Goal: Information Seeking & Learning: Learn about a topic

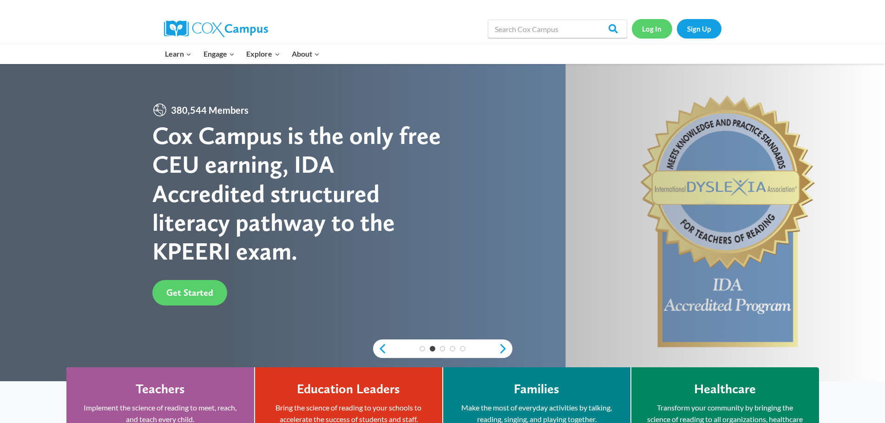
click link "Log In"
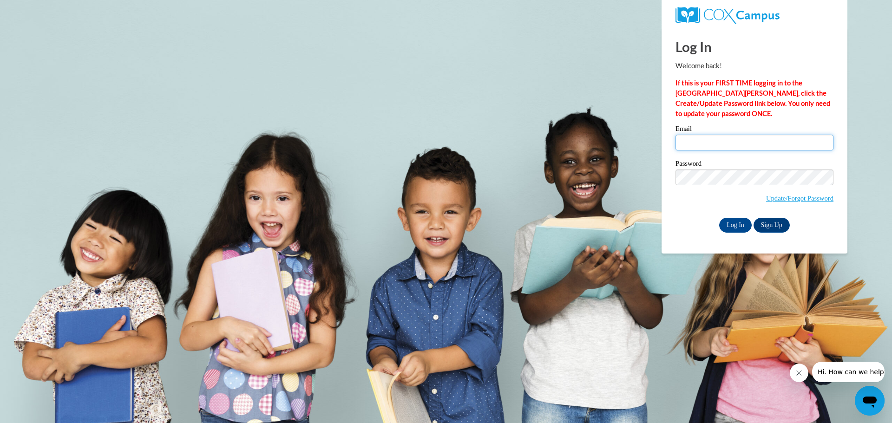
click at [704, 137] on input "Email" at bounding box center [754, 143] width 158 height 16
type input "[EMAIL_ADDRESS][DOMAIN_NAME]"
click at [727, 218] on input "Log In" at bounding box center [735, 225] width 33 height 15
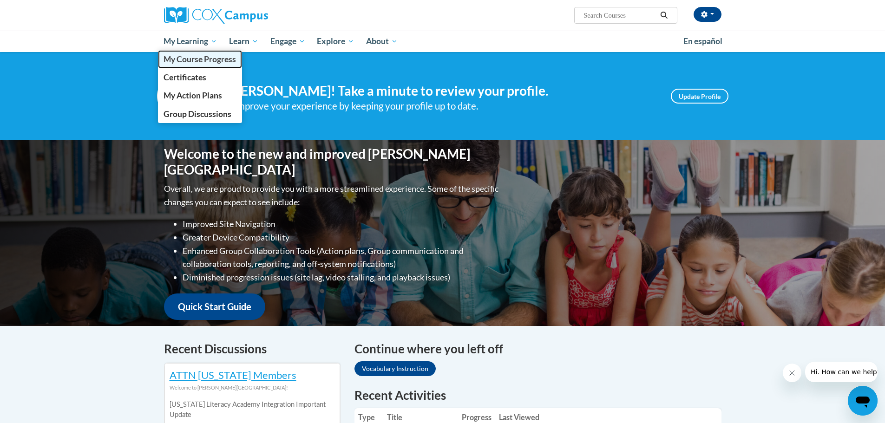
click at [184, 63] on span "My Course Progress" at bounding box center [200, 59] width 72 height 10
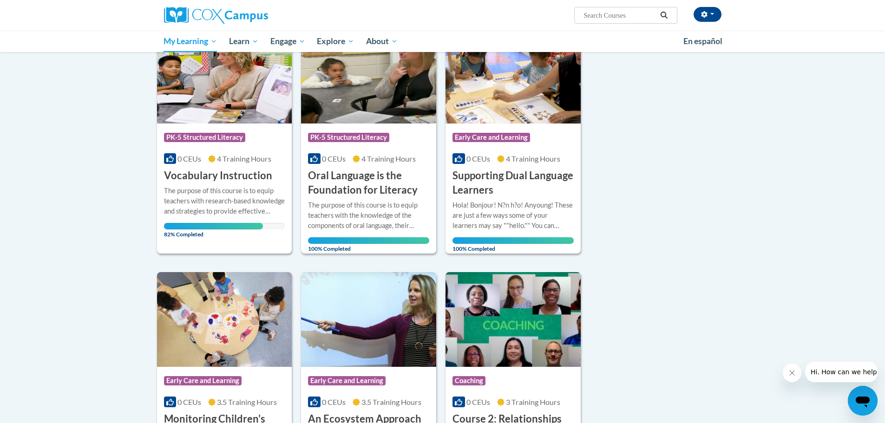
scroll to position [139, 0]
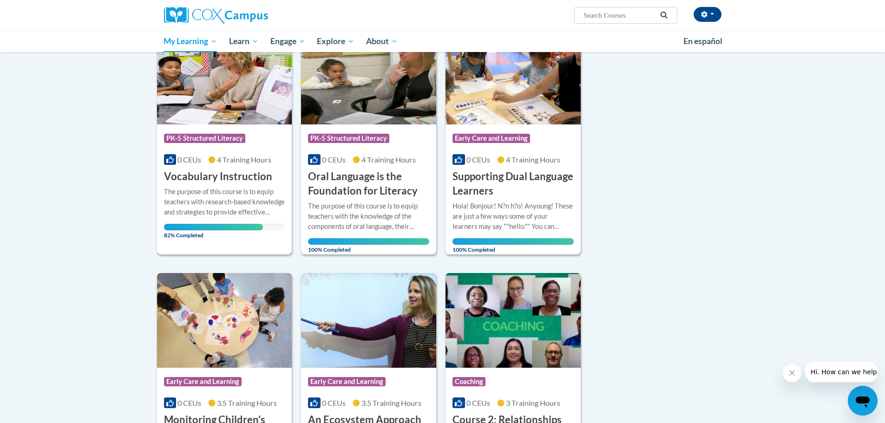
click at [199, 167] on div "Course Category: PK-5 Structured Literacy 0 CEUs 4 Training Hours COURSE Vocabu…" at bounding box center [224, 153] width 135 height 59
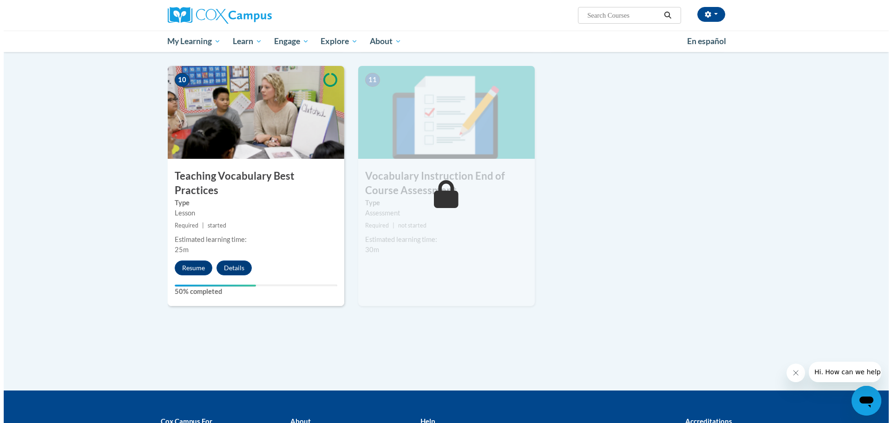
scroll to position [929, 0]
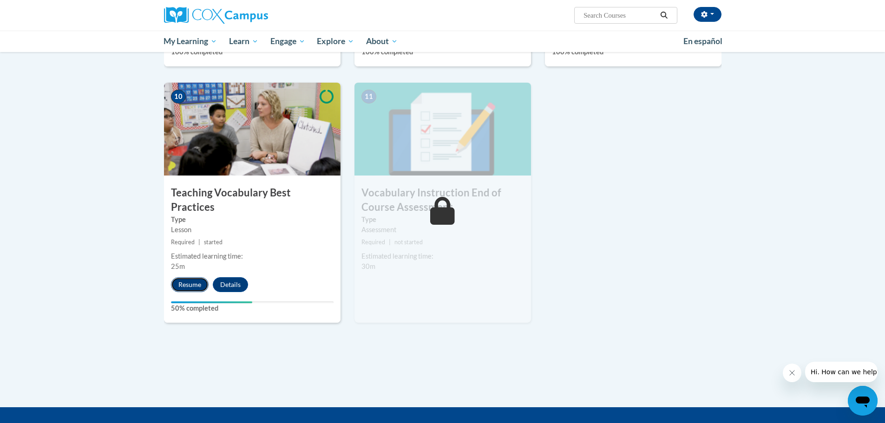
click at [199, 277] on button "Resume" at bounding box center [190, 284] width 38 height 15
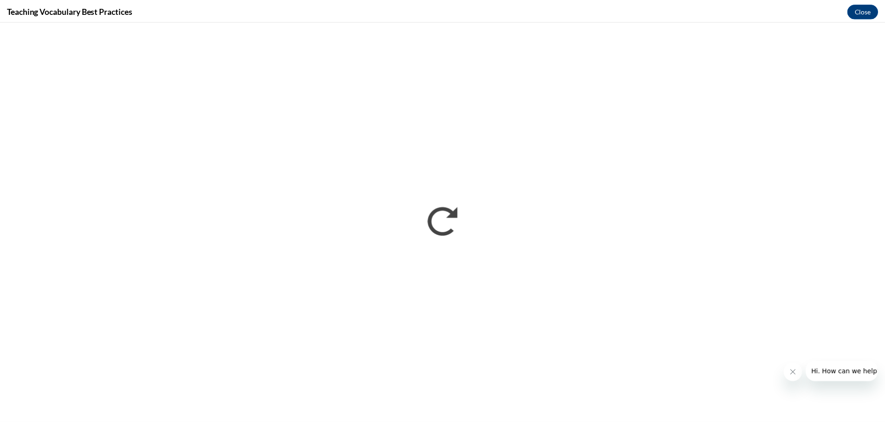
scroll to position [0, 0]
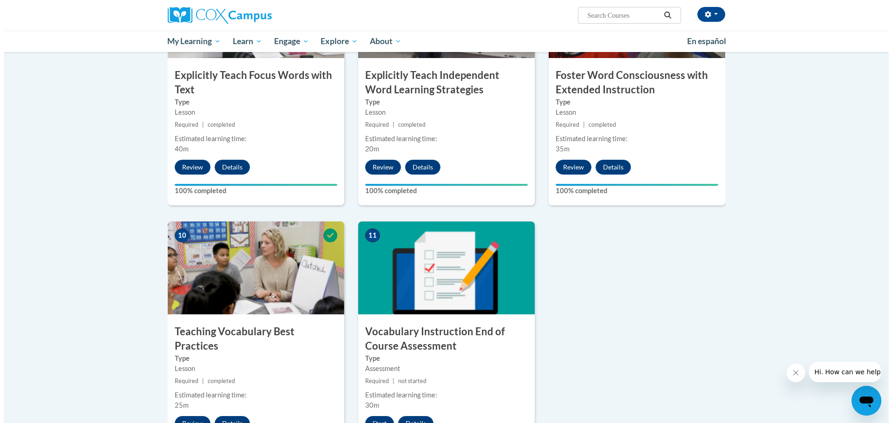
scroll to position [883, 0]
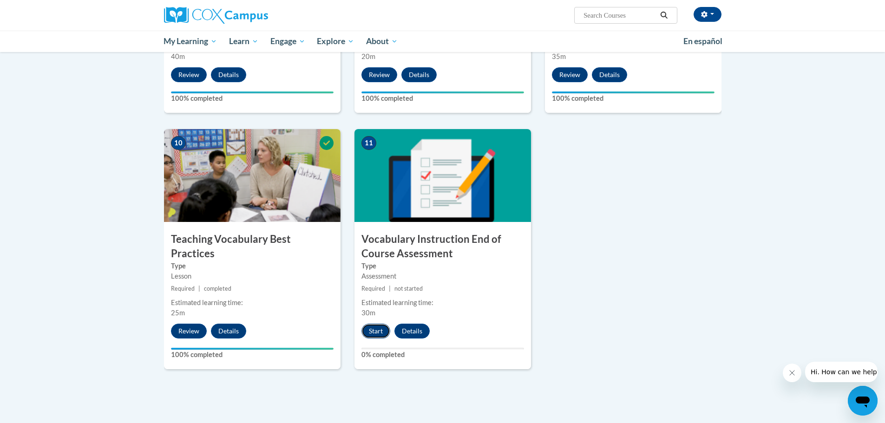
click at [372, 332] on button "Start" at bounding box center [375, 331] width 29 height 15
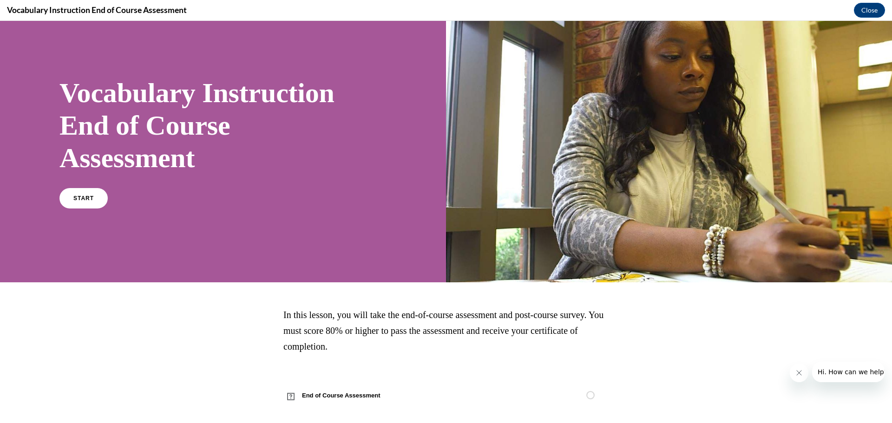
scroll to position [30, 0]
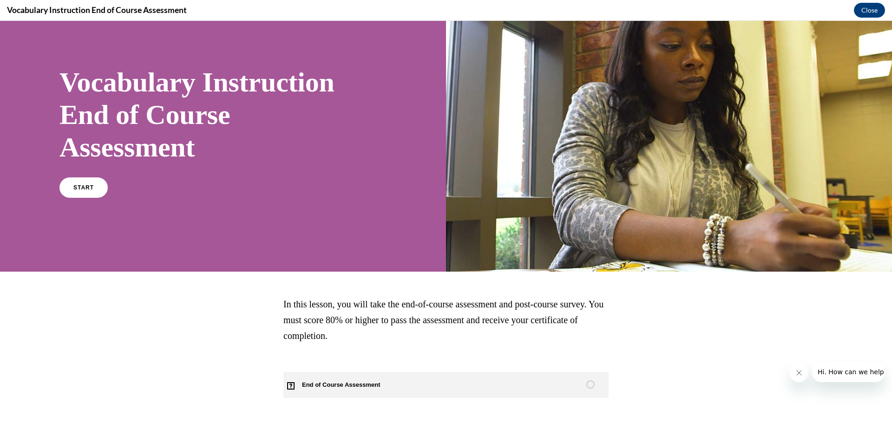
click at [345, 385] on span "End of Course Assessment" at bounding box center [346, 385] width 126 height 26
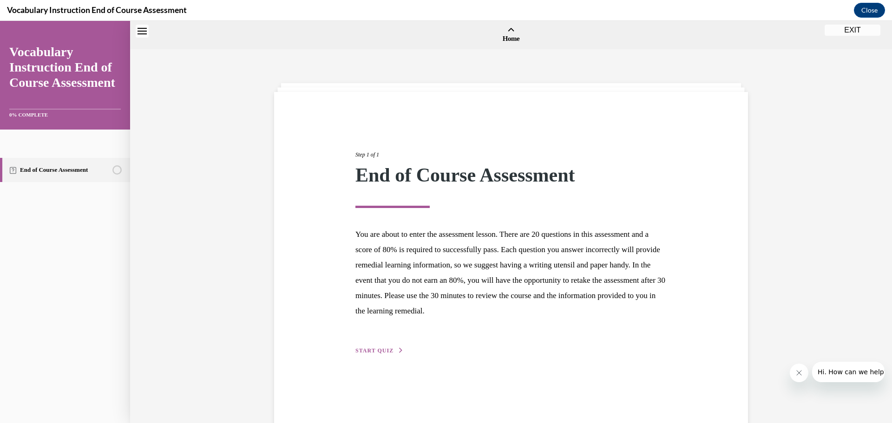
scroll to position [29, 0]
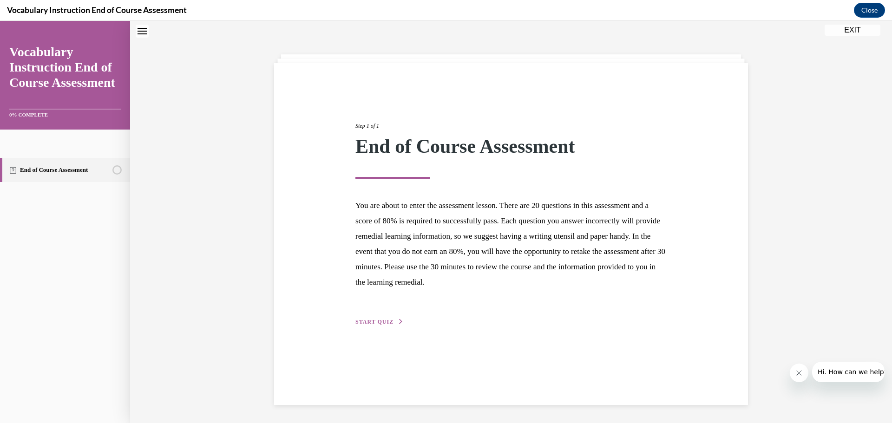
click at [370, 322] on span "START QUIZ" at bounding box center [374, 322] width 38 height 7
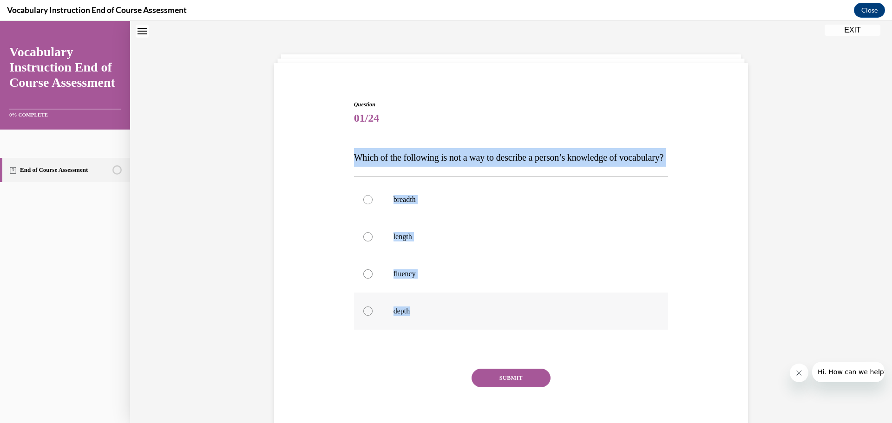
drag, startPoint x: 347, startPoint y: 158, endPoint x: 443, endPoint y: 327, distance: 193.7
click at [443, 327] on div "Question 01/24 Which of the following is not a way to describe a person’s knowl…" at bounding box center [511, 258] width 478 height 373
copy div "Which of the following is not a way to describe a person’s knowledge of vocabul…"
click at [365, 242] on div at bounding box center [367, 236] width 9 height 9
click at [365, 242] on input "length" at bounding box center [367, 236] width 9 height 9
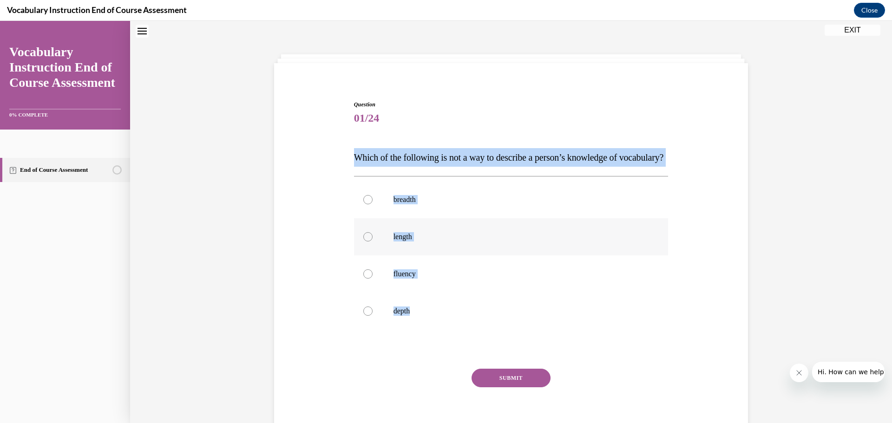
radio input "true"
click at [504, 387] on button "SUBMIT" at bounding box center [511, 378] width 79 height 19
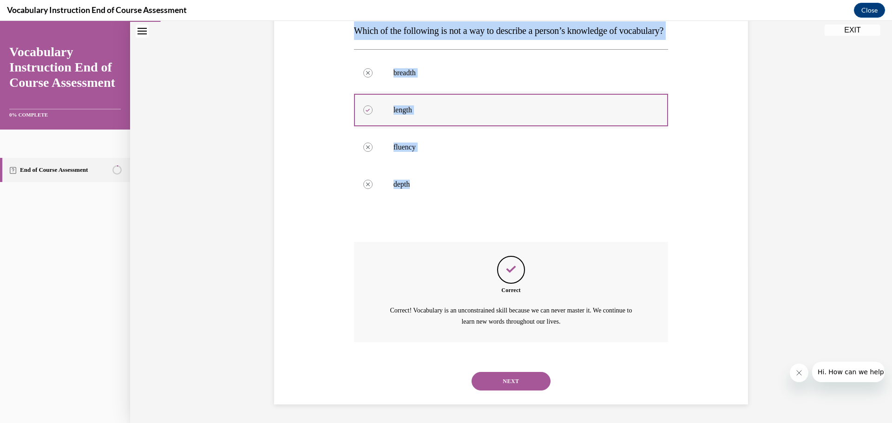
scroll to position [174, 0]
click at [496, 375] on button "NEXT" at bounding box center [511, 381] width 79 height 19
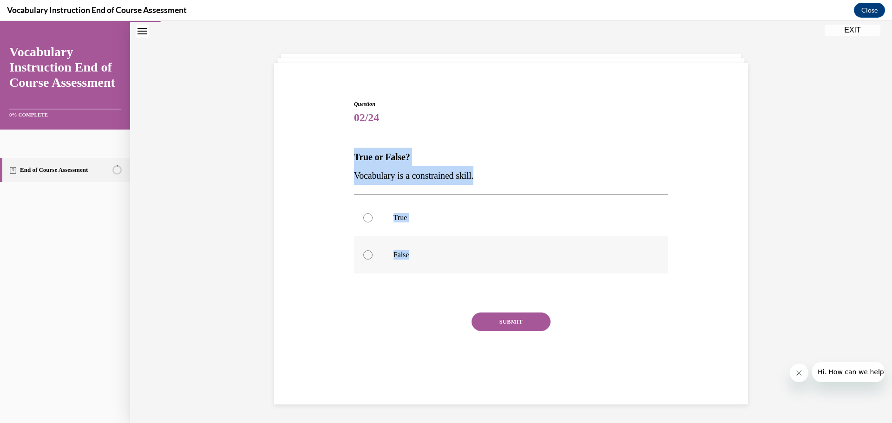
drag, startPoint x: 343, startPoint y: 154, endPoint x: 467, endPoint y: 265, distance: 166.8
click at [467, 265] on div "Question 02/24 True or False? Vocabulary is a constrained skill. True False Inc…" at bounding box center [511, 230] width 478 height 317
copy div "True or False? Vocabulary is a constrained skill. True False"
click at [359, 257] on label "False" at bounding box center [511, 254] width 314 height 37
click at [363, 257] on input "False" at bounding box center [367, 254] width 9 height 9
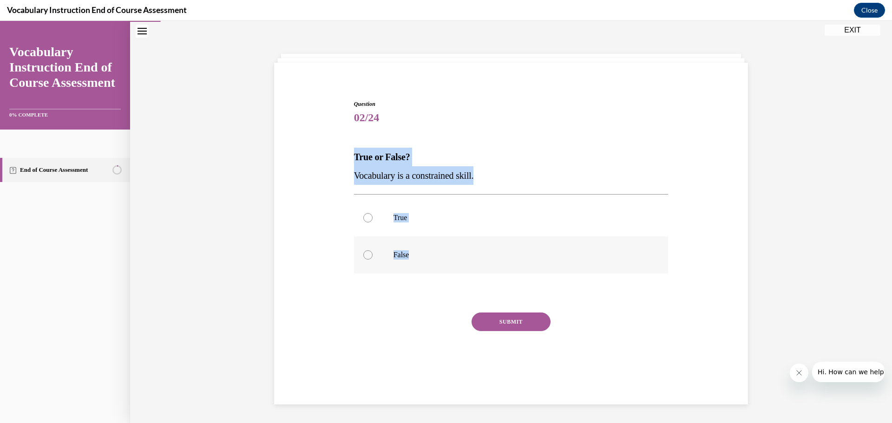
radio input "true"
click at [508, 329] on button "SUBMIT" at bounding box center [511, 322] width 79 height 19
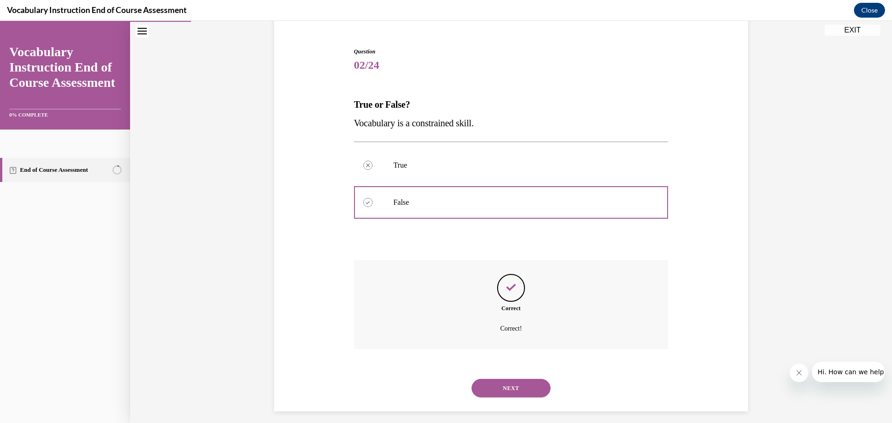
scroll to position [89, 0]
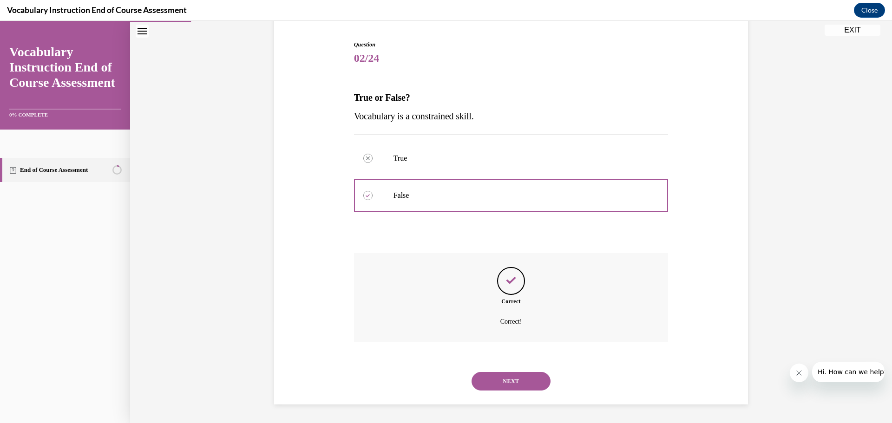
click at [499, 384] on button "NEXT" at bounding box center [511, 381] width 79 height 19
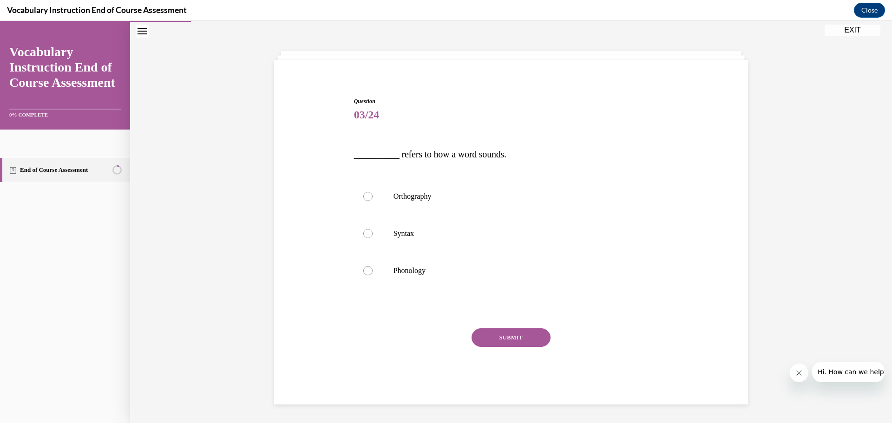
scroll to position [32, 0]
drag, startPoint x: 349, startPoint y: 115, endPoint x: 439, endPoint y: 147, distance: 95.1
click at [439, 147] on div "Question 03/24 __________ refers to how a word sounds. Orthography Syntax Phono…" at bounding box center [511, 243] width 319 height 321
click at [446, 127] on div "Question 03/24 __________ refers to how a word sounds. Orthography Syntax Phono…" at bounding box center [511, 251] width 314 height 308
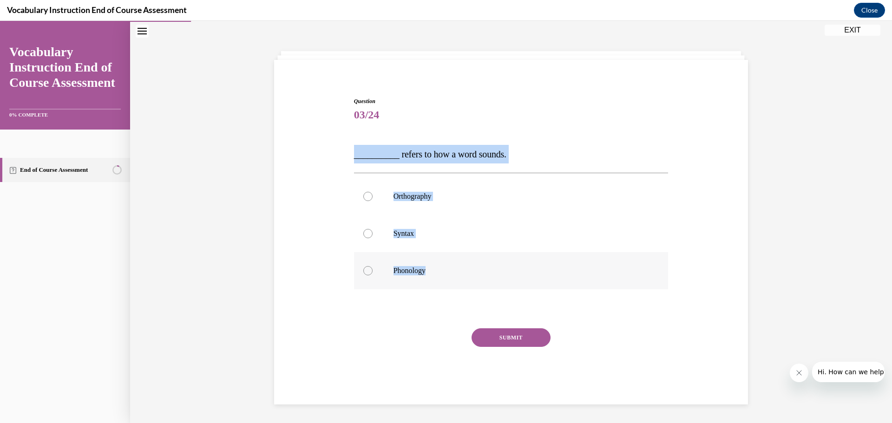
drag, startPoint x: 341, startPoint y: 159, endPoint x: 446, endPoint y: 271, distance: 154.1
click at [446, 271] on div "Question 03/24 __________ refers to how a word sounds. Orthography Syntax Phono…" at bounding box center [511, 236] width 478 height 335
copy div "__________ refers to how a word sounds. Orthography Syntax Phonology"
click at [363, 271] on div at bounding box center [367, 270] width 9 height 9
click at [363, 271] on input "Phonology" at bounding box center [367, 270] width 9 height 9
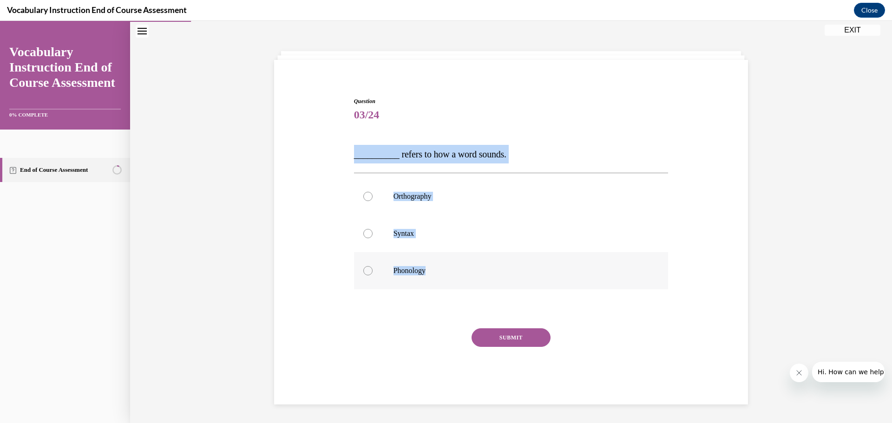
radio input "true"
click at [495, 346] on button "SUBMIT" at bounding box center [511, 337] width 79 height 19
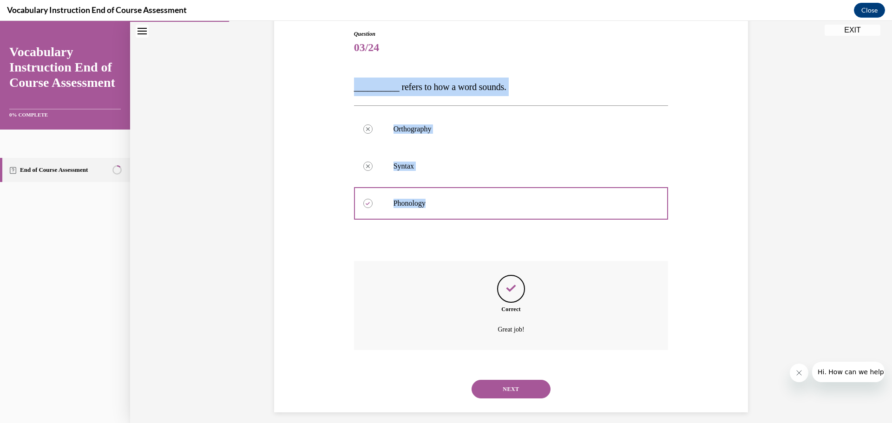
scroll to position [107, 0]
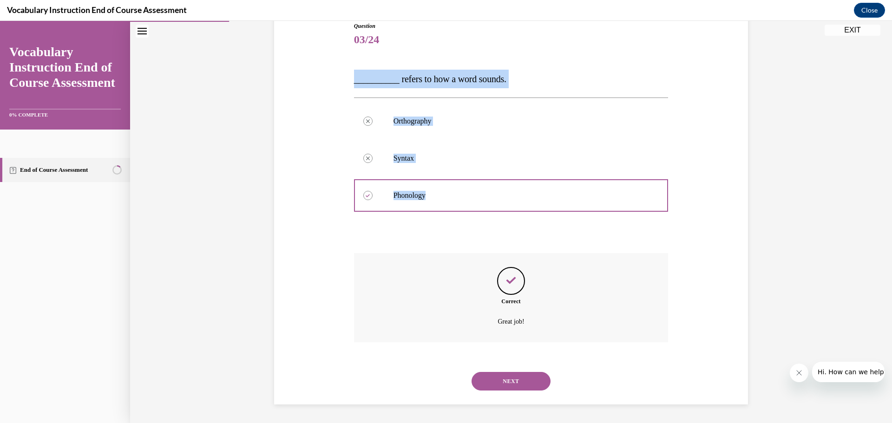
click at [511, 381] on button "NEXT" at bounding box center [511, 381] width 79 height 19
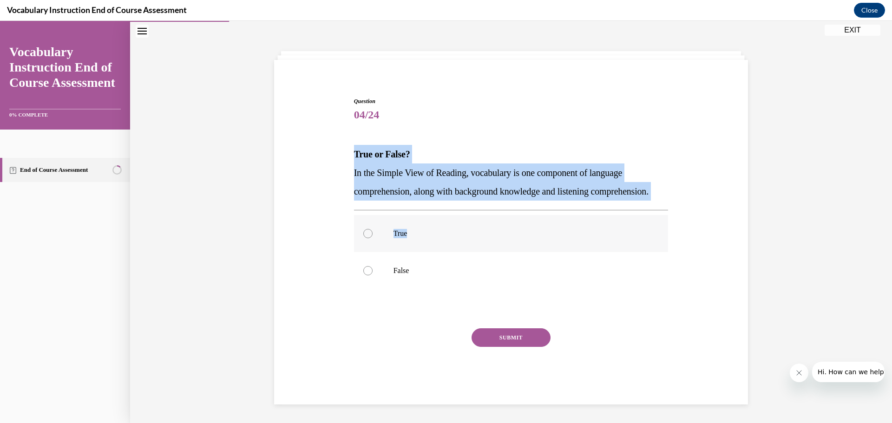
scroll to position [36, 0]
drag, startPoint x: 373, startPoint y: 136, endPoint x: 447, endPoint y: 280, distance: 161.6
click at [447, 280] on div "Question 04/24 True or False? In the Simple View of Reading, vocabulary is one …" at bounding box center [511, 243] width 319 height 321
copy div "True or False? In the Simple View of Reading, vocabulary is one component of la…"
click at [365, 238] on div at bounding box center [367, 233] width 9 height 9
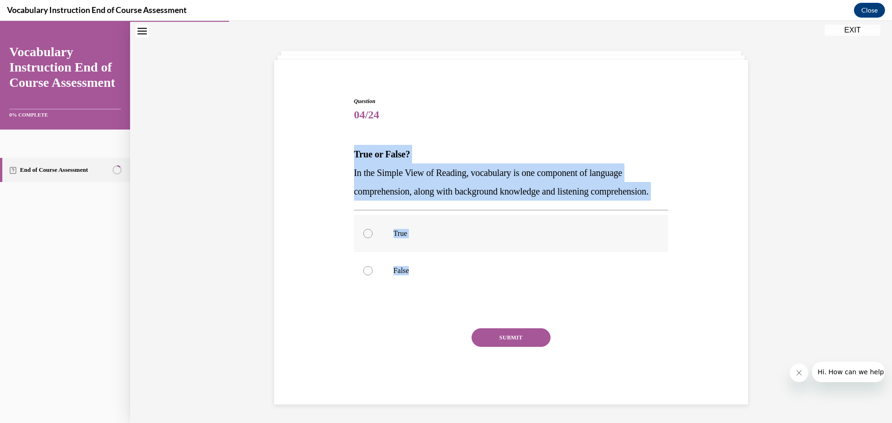
click at [365, 238] on input "True" at bounding box center [367, 233] width 9 height 9
radio input "true"
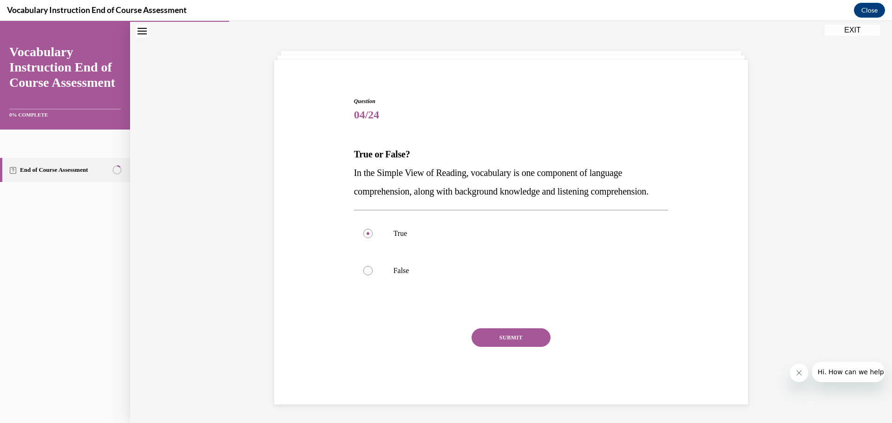
click at [512, 347] on button "SUBMIT" at bounding box center [511, 337] width 79 height 19
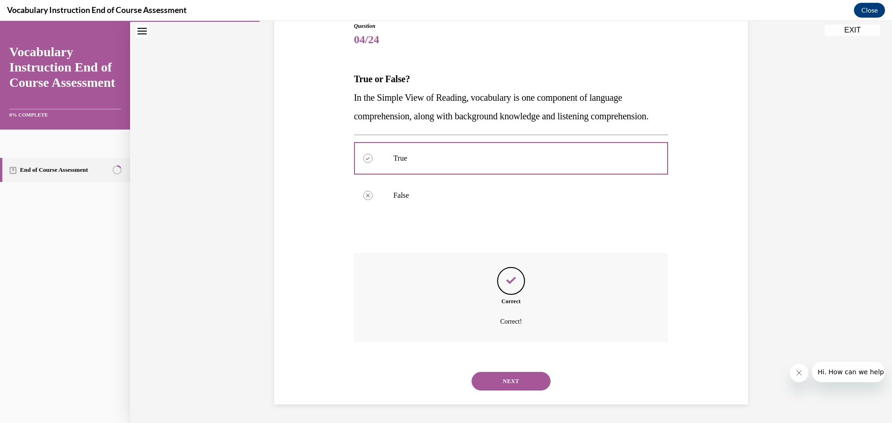
scroll to position [126, 0]
click at [511, 380] on button "NEXT" at bounding box center [511, 381] width 79 height 19
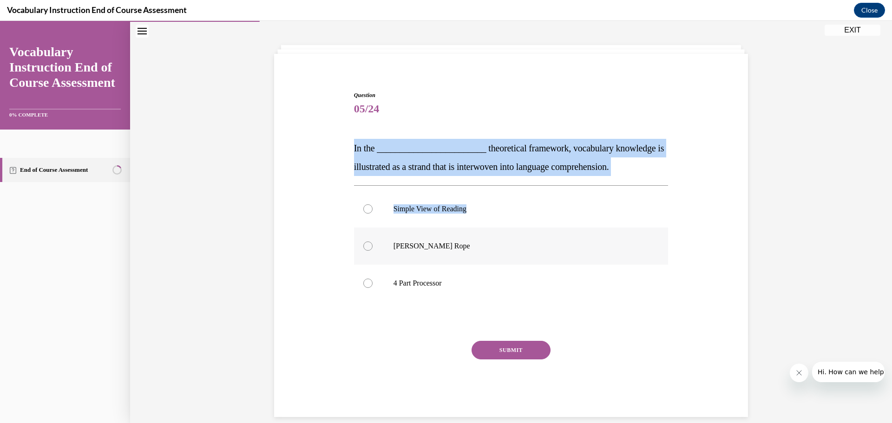
scroll to position [51, 0]
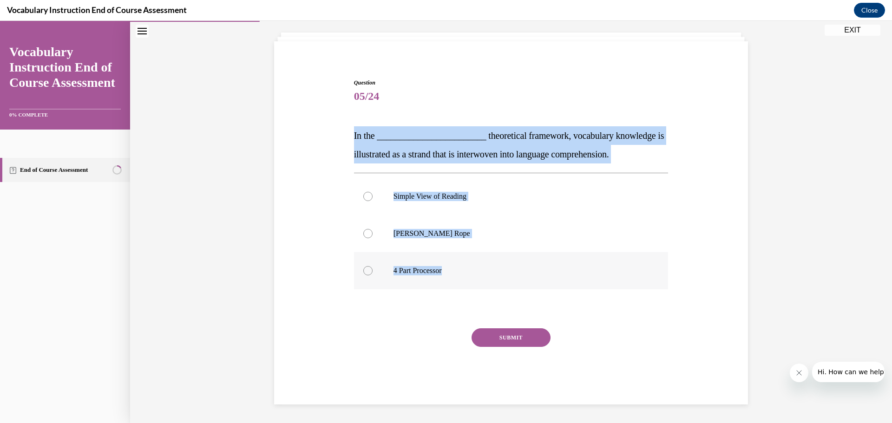
drag, startPoint x: 348, startPoint y: 133, endPoint x: 503, endPoint y: 276, distance: 211.1
click at [503, 276] on div "Question 05/24 In the ________________________ theoretical framework, vocabular…" at bounding box center [511, 235] width 319 height 340
copy div "In the ________________________ theoretical framework, vocabulary knowledge is …"
click at [369, 233] on label "Scarborough's Rope" at bounding box center [511, 233] width 314 height 37
click at [369, 233] on input "Scarborough's Rope" at bounding box center [367, 233] width 9 height 9
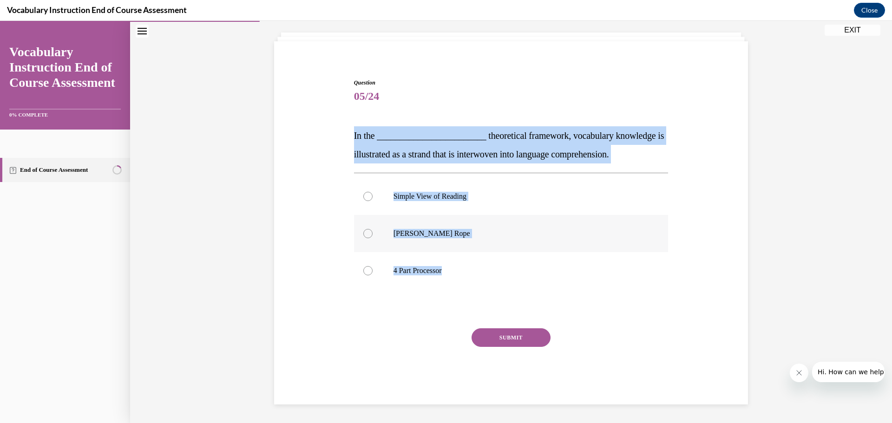
radio input "true"
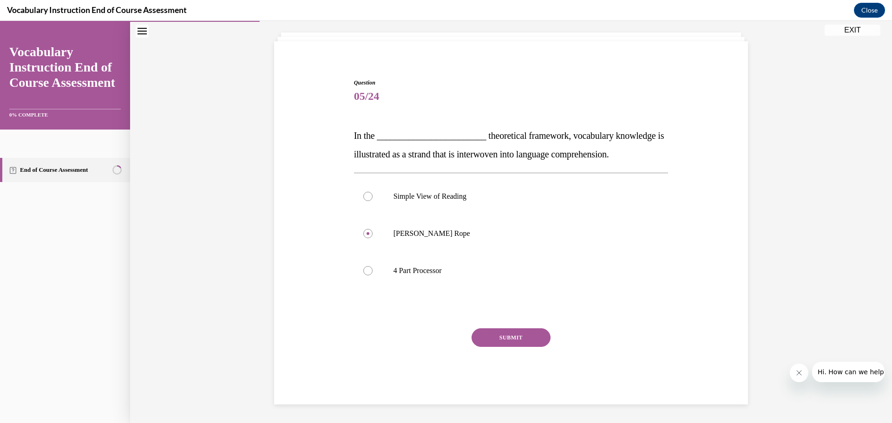
click at [507, 334] on button "SUBMIT" at bounding box center [511, 337] width 79 height 19
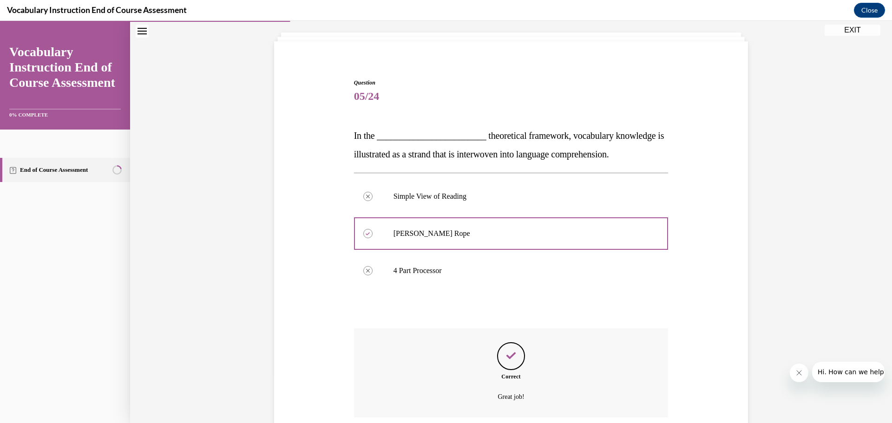
scroll to position [126, 0]
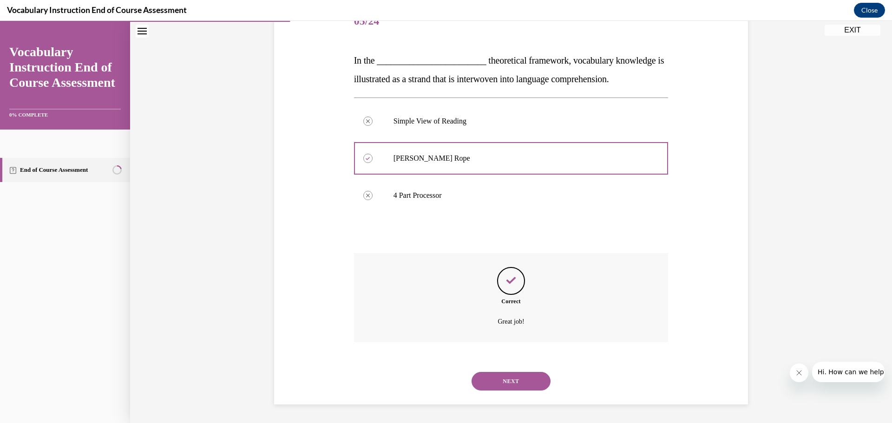
click at [491, 381] on button "NEXT" at bounding box center [511, 381] width 79 height 19
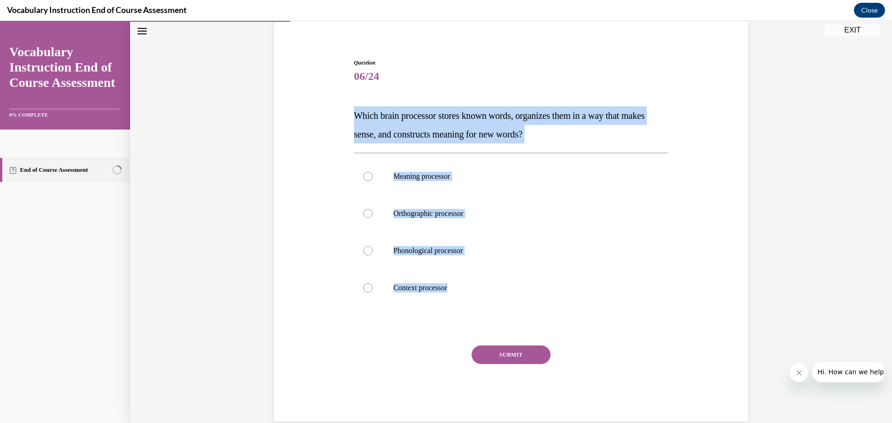
scroll to position [73, 0]
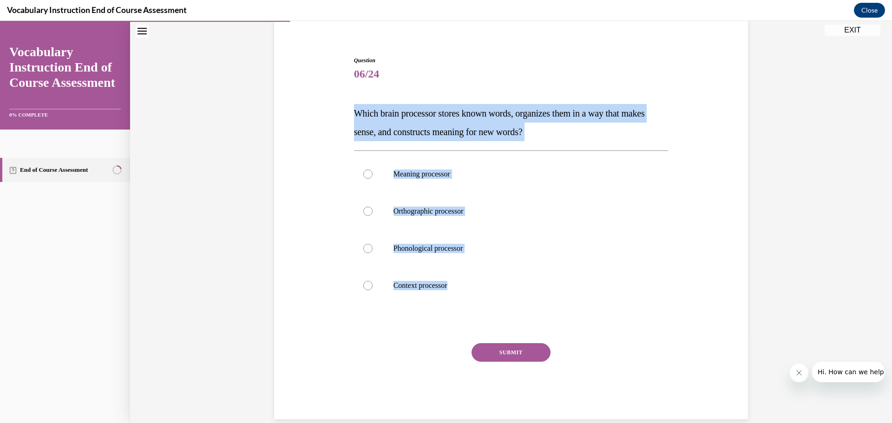
drag, startPoint x: 356, startPoint y: 105, endPoint x: 479, endPoint y: 315, distance: 243.6
click at [479, 315] on div "Question 06/24 Which brain processor stores known words, organizes them in a wa…" at bounding box center [511, 223] width 478 height 391
copy div "Which brain processor stores known words, organizes them in a way that makes se…"
click at [364, 173] on div at bounding box center [367, 174] width 9 height 9
click at [364, 173] on input "Meaning processor" at bounding box center [367, 174] width 9 height 9
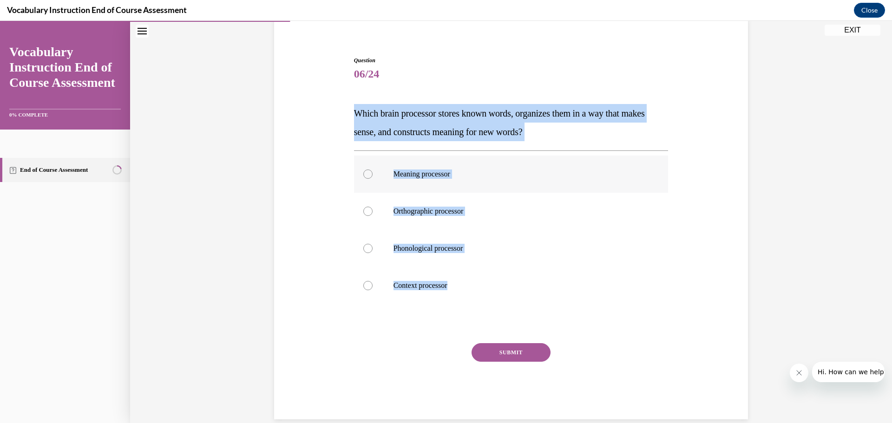
radio input "true"
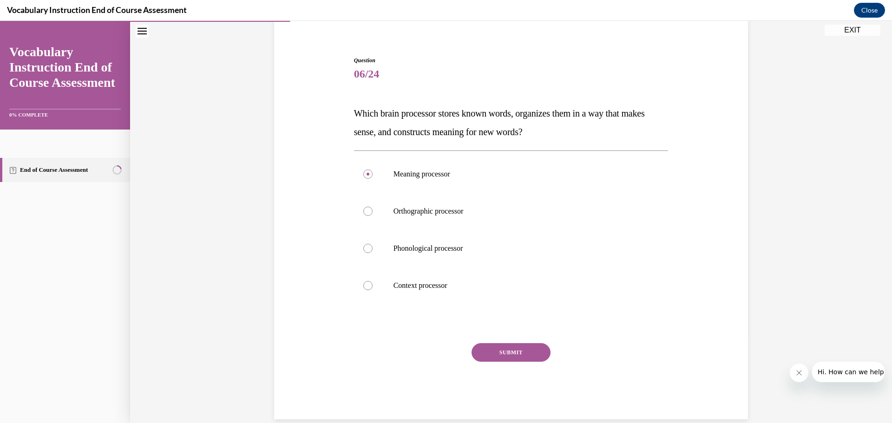
click at [502, 354] on button "SUBMIT" at bounding box center [511, 352] width 79 height 19
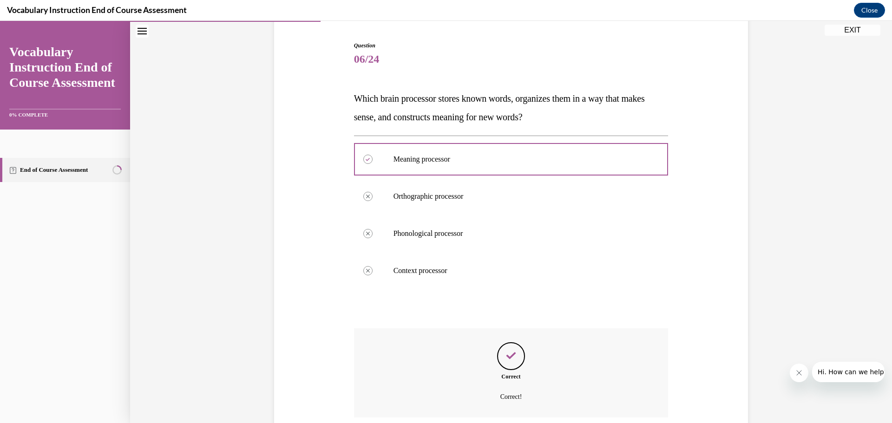
scroll to position [163, 0]
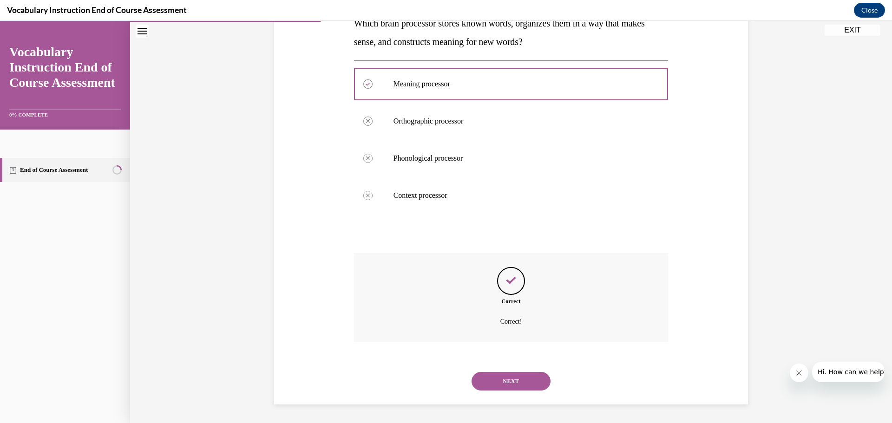
click at [507, 381] on button "NEXT" at bounding box center [511, 381] width 79 height 19
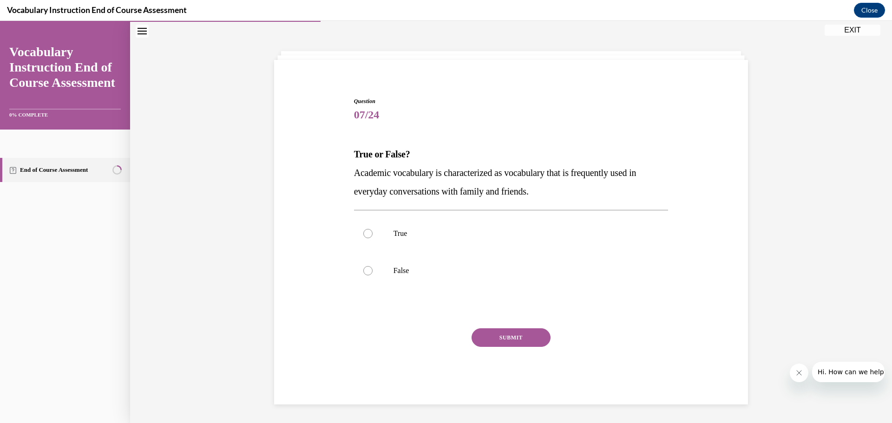
scroll to position [32, 0]
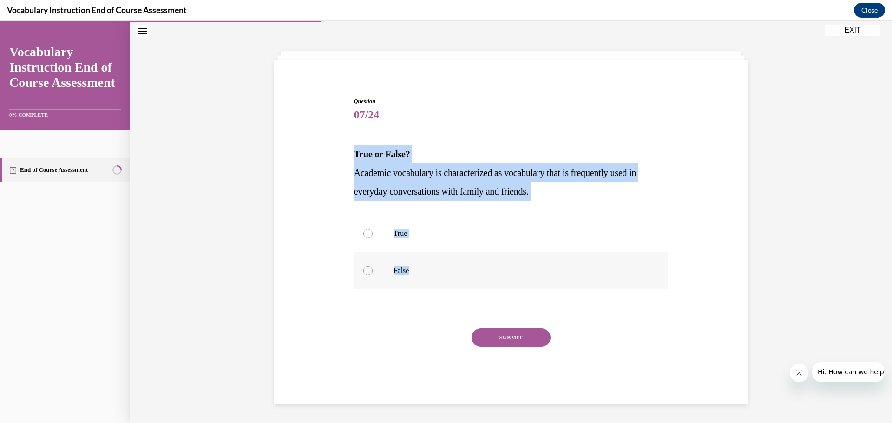
drag, startPoint x: 349, startPoint y: 153, endPoint x: 419, endPoint y: 260, distance: 127.6
click at [424, 273] on div "Question 07/24 True or False? Academic vocabulary is characterized as vocabular…" at bounding box center [511, 243] width 319 height 321
copy div "True or False? Academic vocabulary is characterized as vocabulary that is frequ…"
click at [364, 275] on div at bounding box center [367, 270] width 9 height 9
click at [364, 275] on input "False" at bounding box center [367, 270] width 9 height 9
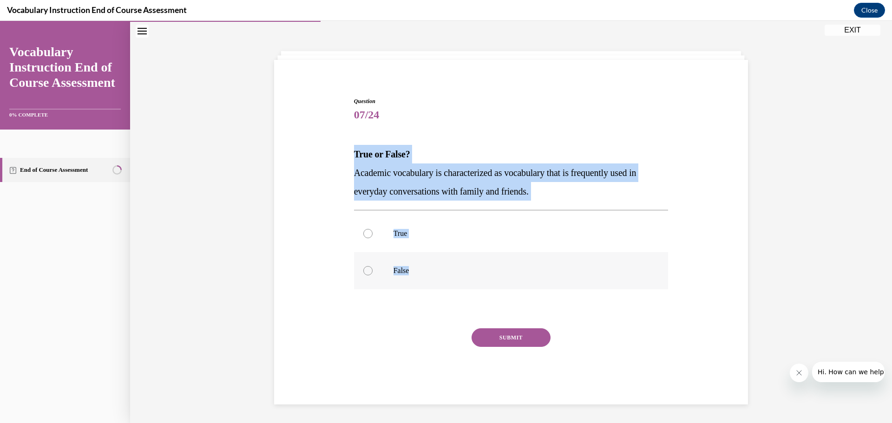
radio input "true"
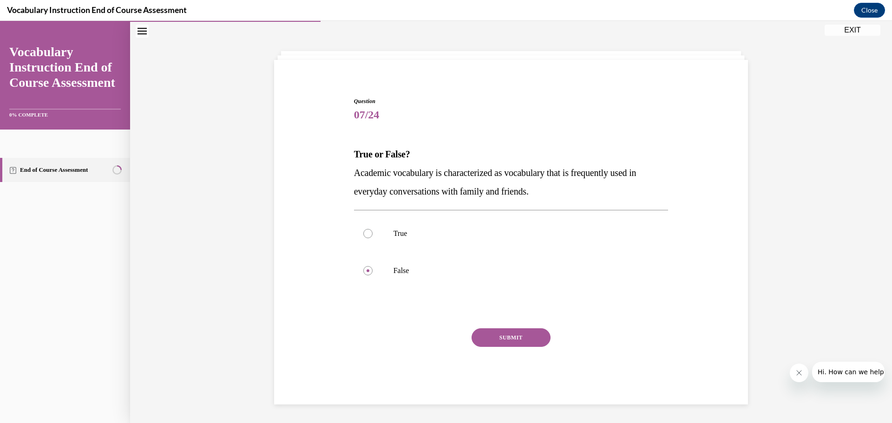
click at [502, 340] on button "SUBMIT" at bounding box center [511, 337] width 79 height 19
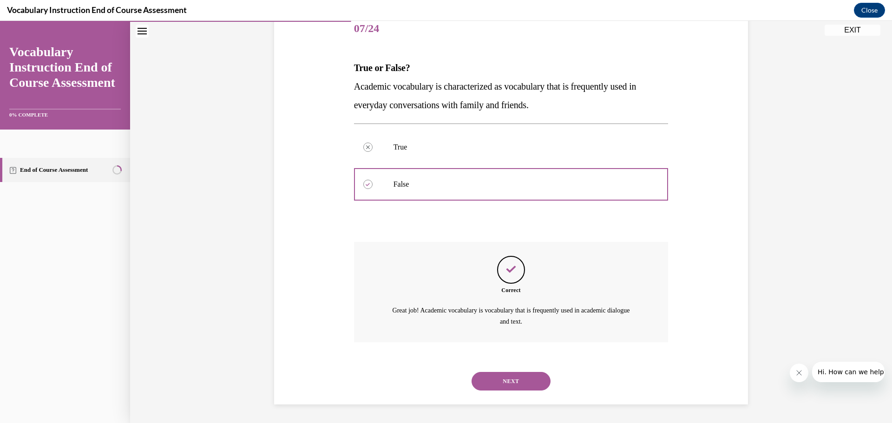
scroll to position [118, 0]
click at [497, 386] on button "NEXT" at bounding box center [511, 381] width 79 height 19
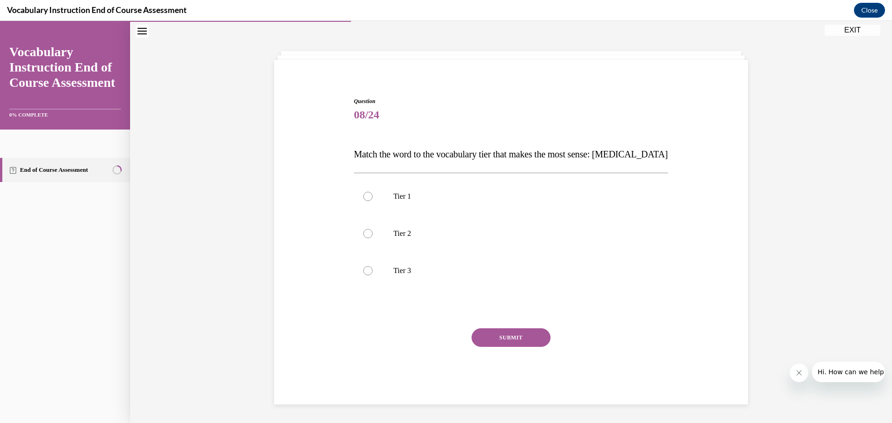
scroll to position [32, 0]
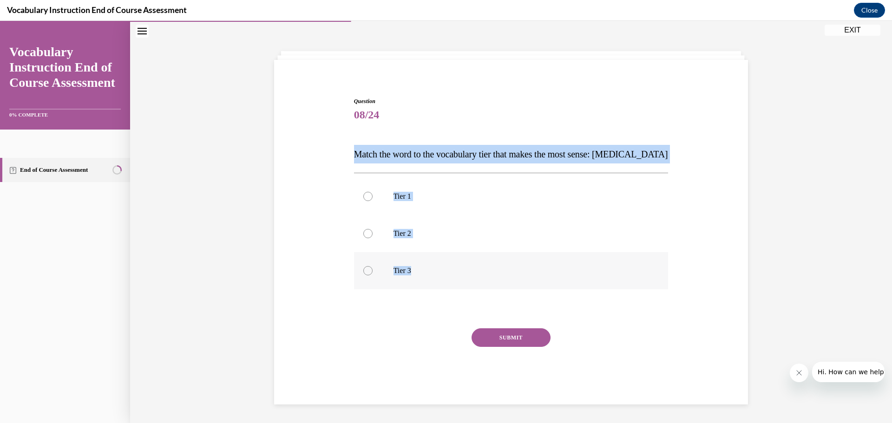
drag, startPoint x: 348, startPoint y: 153, endPoint x: 472, endPoint y: 267, distance: 168.0
click at [472, 267] on div "Question 08/24 Match the word to the vocabulary tier that makes the most sense:…" at bounding box center [511, 243] width 319 height 321
copy div "Match the word to the vocabulary tier that makes the most sense: anaphylaxis Ti…"
click at [364, 271] on div at bounding box center [367, 270] width 9 height 9
click at [364, 271] on input "Tier 3" at bounding box center [367, 270] width 9 height 9
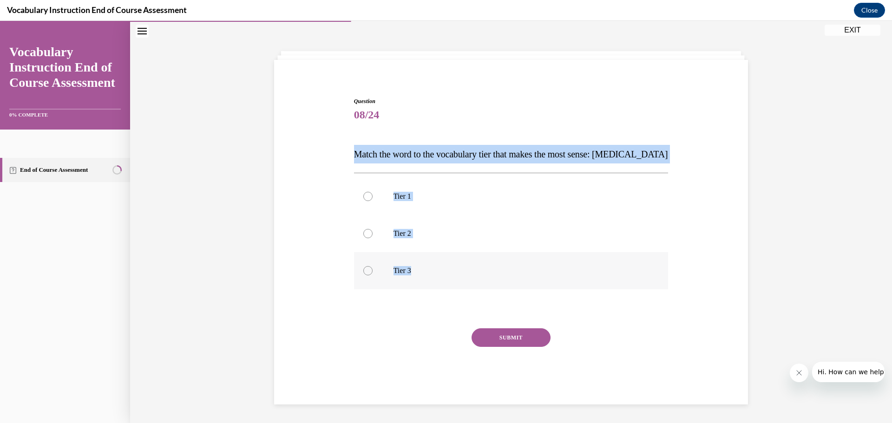
radio input "true"
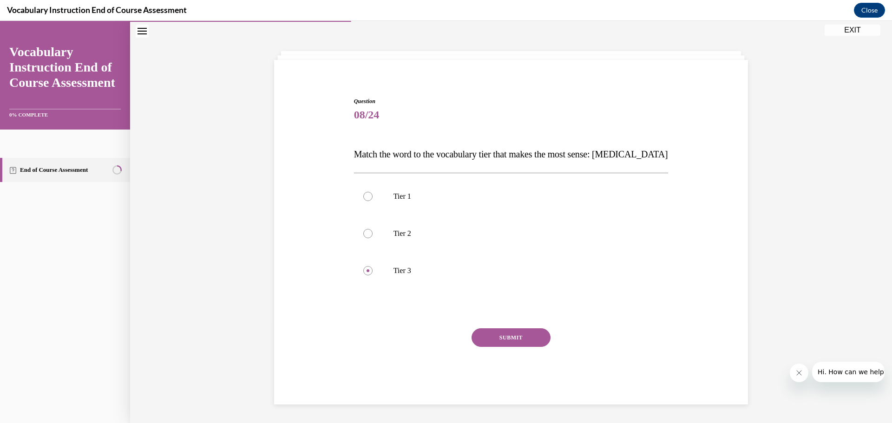
click at [509, 331] on button "SUBMIT" at bounding box center [511, 337] width 79 height 19
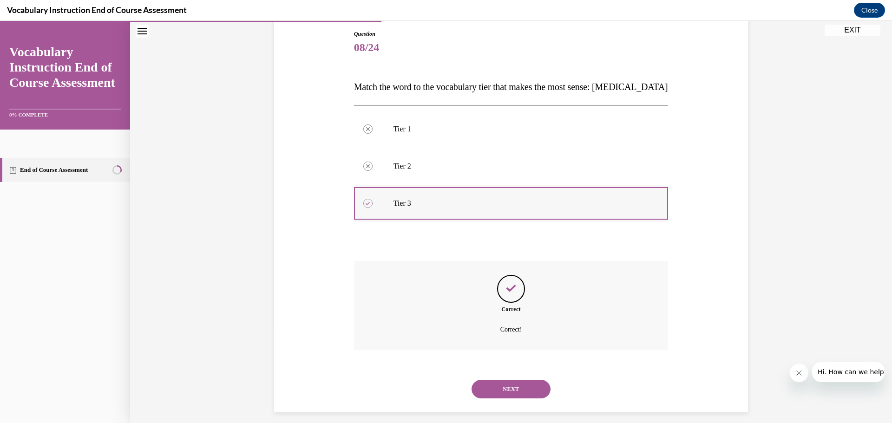
scroll to position [107, 0]
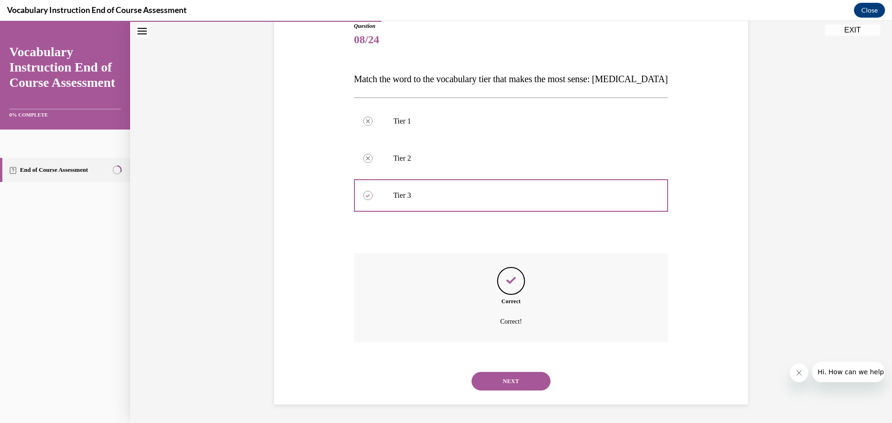
click at [493, 378] on button "NEXT" at bounding box center [511, 381] width 79 height 19
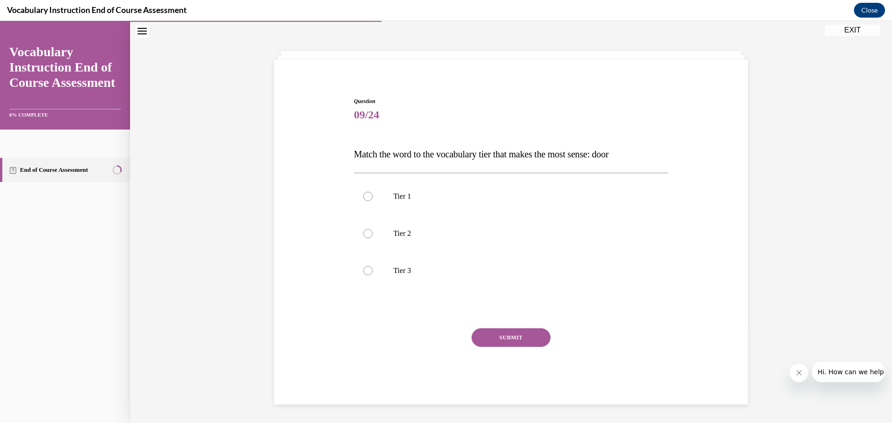
scroll to position [32, 0]
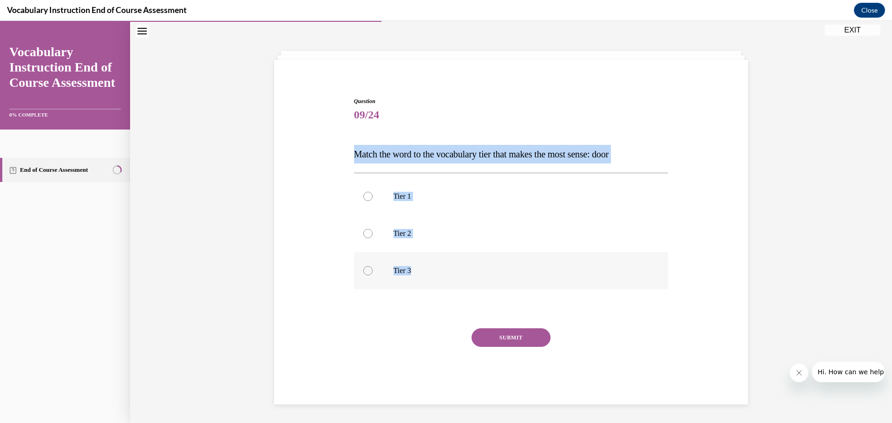
drag, startPoint x: 346, startPoint y: 156, endPoint x: 449, endPoint y: 262, distance: 148.2
click at [449, 262] on div "Question 09/24 Match the word to the vocabulary tier that makes the most sense:…" at bounding box center [511, 236] width 478 height 335
copy div "Match the word to the vocabulary tier that makes the most sense: door Tier 1 Ti…"
click at [367, 198] on div at bounding box center [367, 196] width 9 height 9
click at [367, 198] on input "Tier 1" at bounding box center [367, 196] width 9 height 9
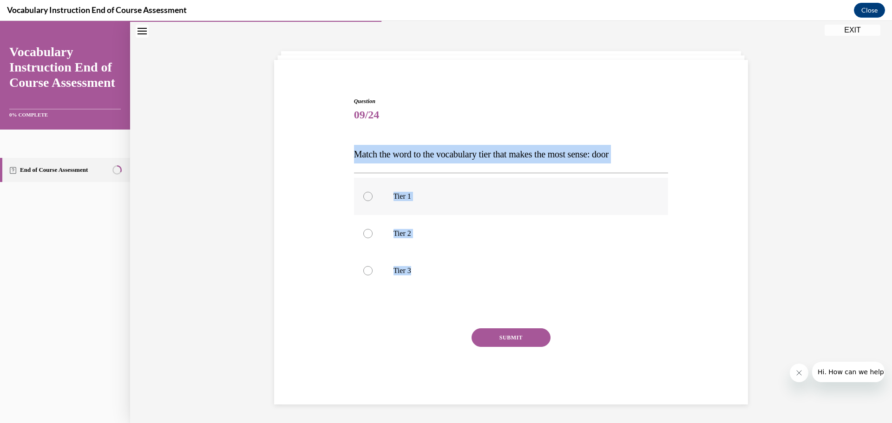
radio input "true"
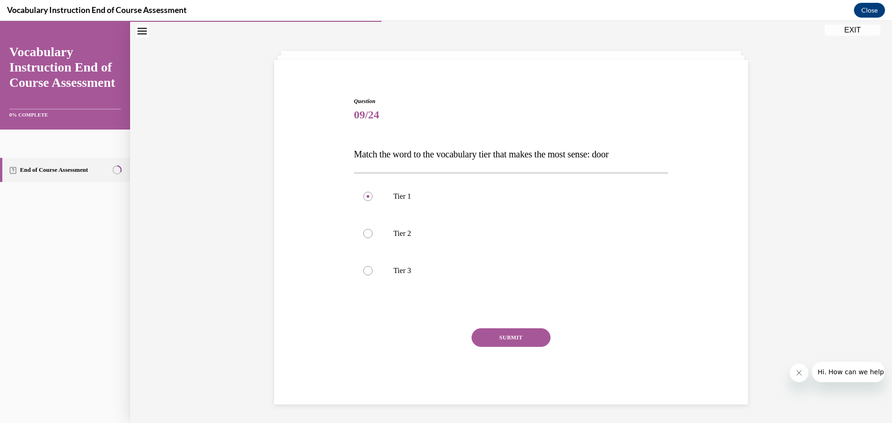
click at [504, 333] on button "SUBMIT" at bounding box center [511, 337] width 79 height 19
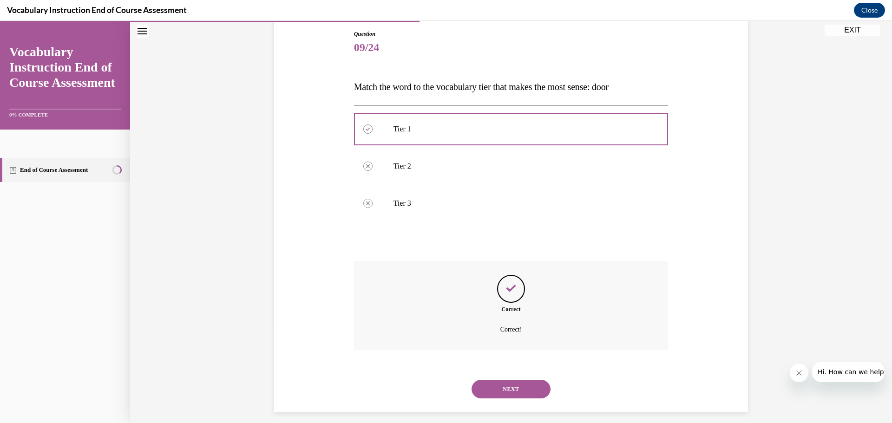
scroll to position [107, 0]
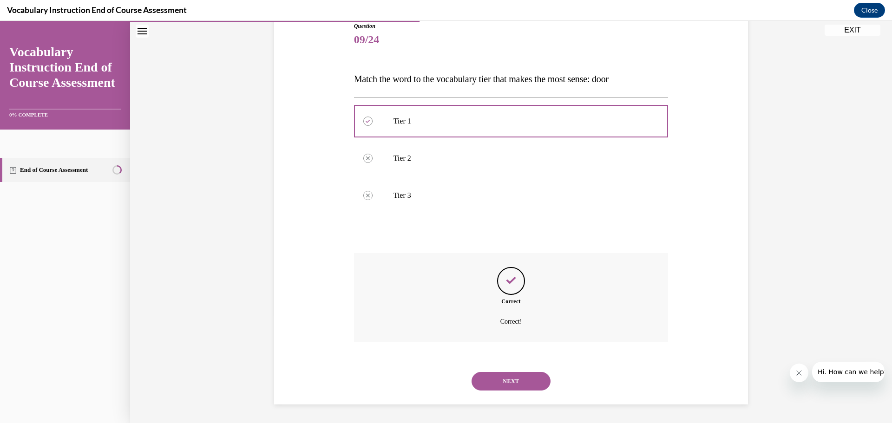
click at [514, 373] on button "NEXT" at bounding box center [511, 381] width 79 height 19
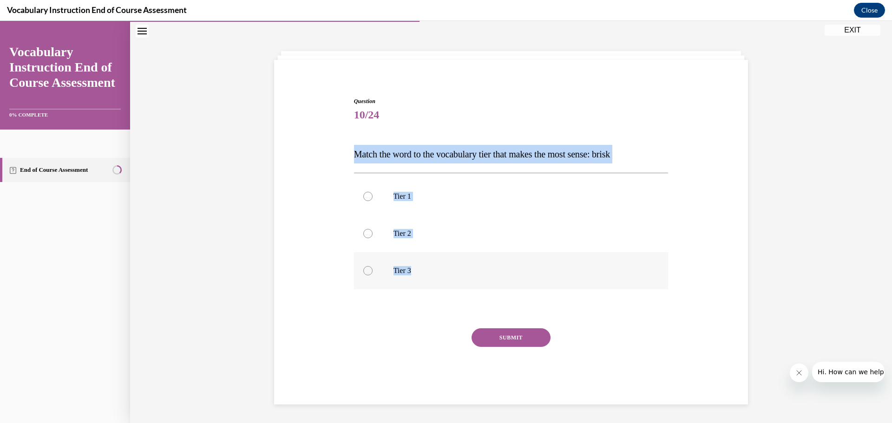
drag, startPoint x: 352, startPoint y: 151, endPoint x: 466, endPoint y: 267, distance: 162.3
click at [466, 267] on div "Question 10/24 Match the word to the vocabulary tier that makes the most sense:…" at bounding box center [511, 251] width 314 height 308
copy div "Match the word to the vocabulary tier that makes the most sense: brisk Tier 1 T…"
click at [365, 232] on div at bounding box center [367, 233] width 9 height 9
click at [365, 232] on input "Tier 2" at bounding box center [367, 233] width 9 height 9
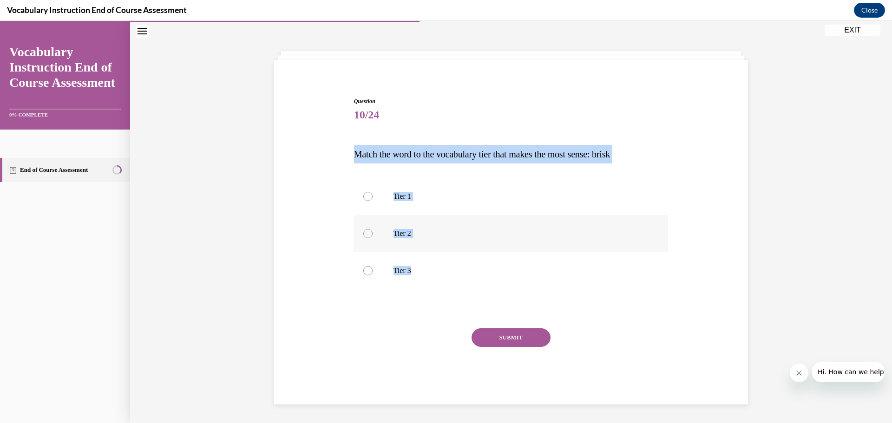
radio input "true"
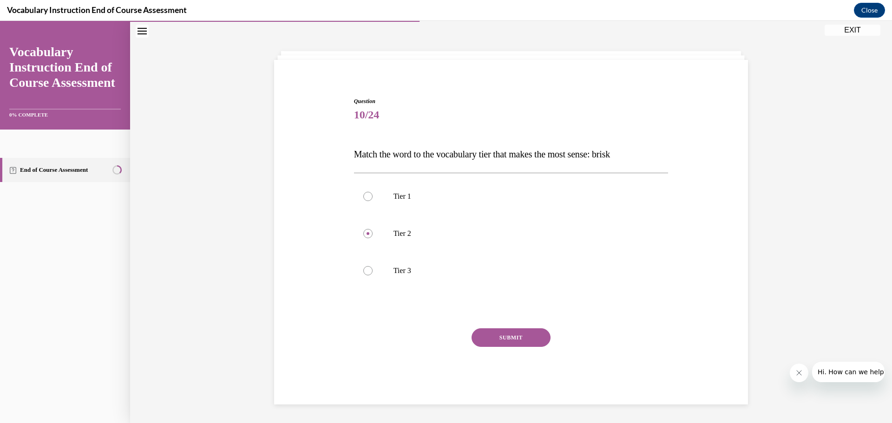
drag, startPoint x: 500, startPoint y: 317, endPoint x: 504, endPoint y: 320, distance: 5.0
click at [501, 318] on div "Question 10/24 Match the word to the vocabulary tier that makes the most sense:…" at bounding box center [511, 251] width 314 height 308
click at [509, 325] on div "Question 10/24 Match the word to the vocabulary tier that makes the most sense:…" at bounding box center [511, 251] width 314 height 308
click at [512, 328] on button "SUBMIT" at bounding box center [511, 337] width 79 height 19
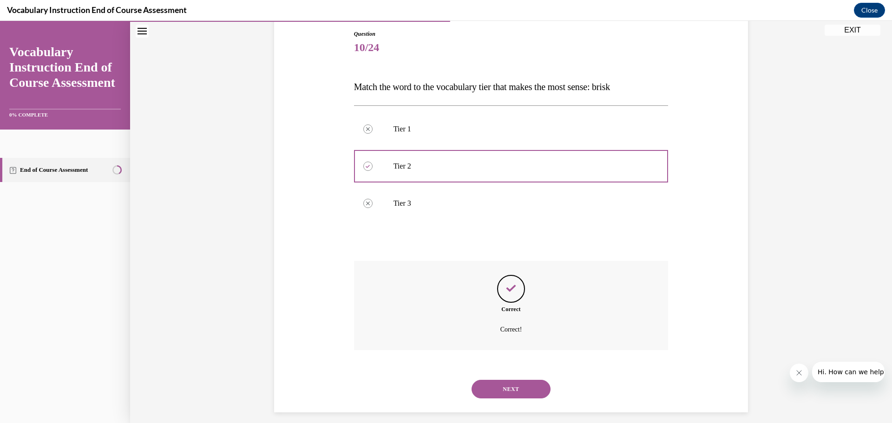
scroll to position [107, 0]
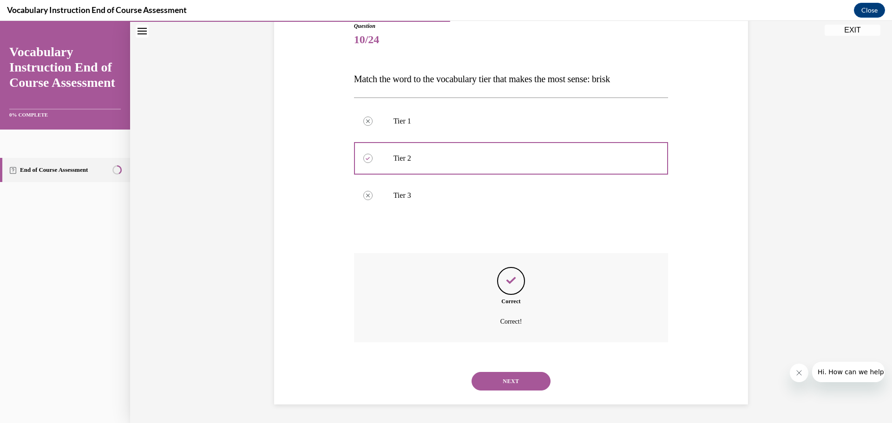
click at [520, 381] on button "NEXT" at bounding box center [511, 381] width 79 height 19
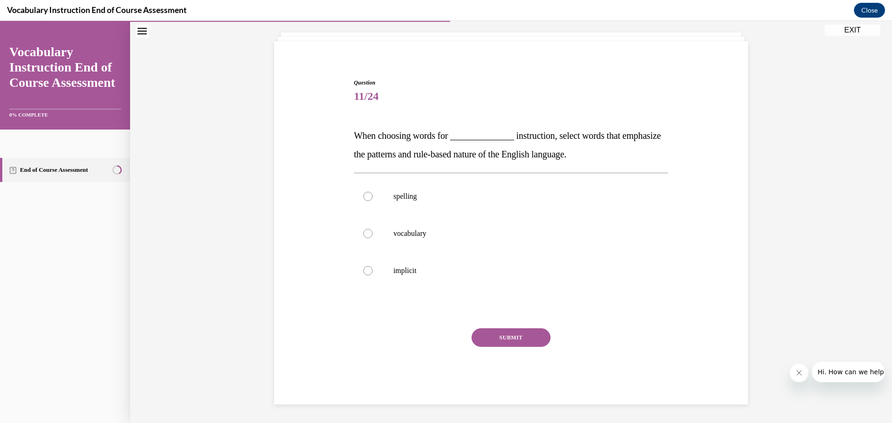
scroll to position [51, 0]
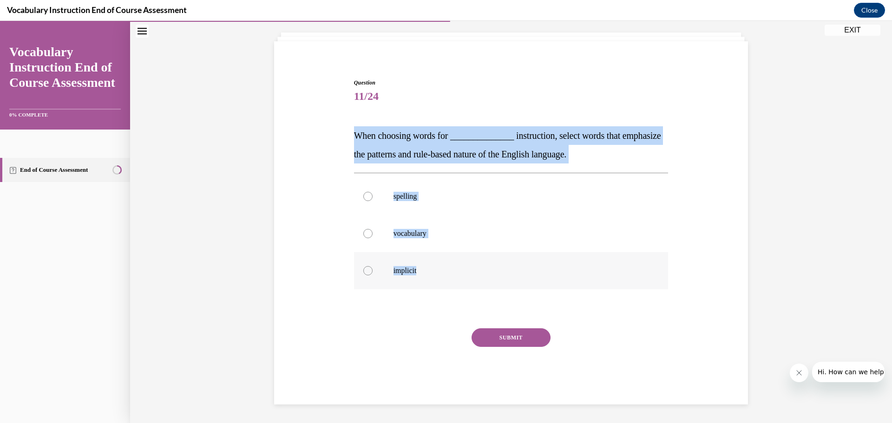
drag, startPoint x: 348, startPoint y: 132, endPoint x: 532, endPoint y: 281, distance: 236.1
click at [532, 281] on div "Question 11/24 When choosing words for ______________ instruction, select words…" at bounding box center [511, 235] width 319 height 340
drag, startPoint x: 363, startPoint y: 195, endPoint x: 370, endPoint y: 199, distance: 8.1
click at [363, 196] on div at bounding box center [367, 196] width 9 height 9
click at [363, 196] on input "spelling" at bounding box center [367, 196] width 9 height 9
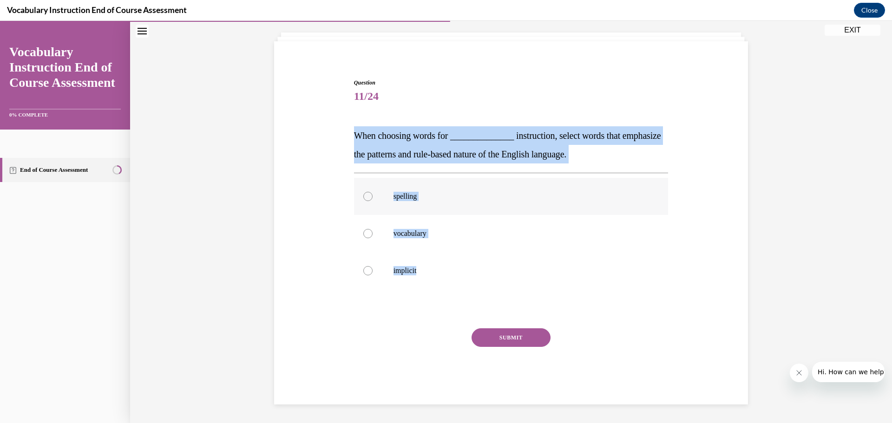
radio input "true"
click at [503, 335] on button "SUBMIT" at bounding box center [511, 337] width 79 height 19
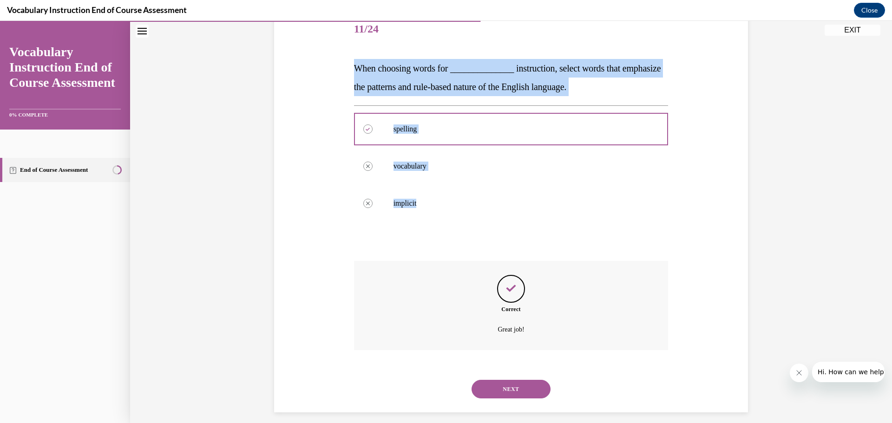
scroll to position [126, 0]
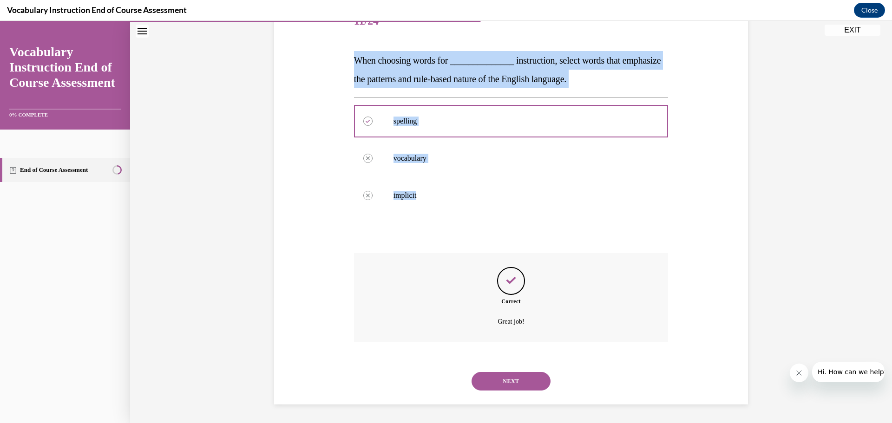
click at [498, 377] on button "NEXT" at bounding box center [511, 381] width 79 height 19
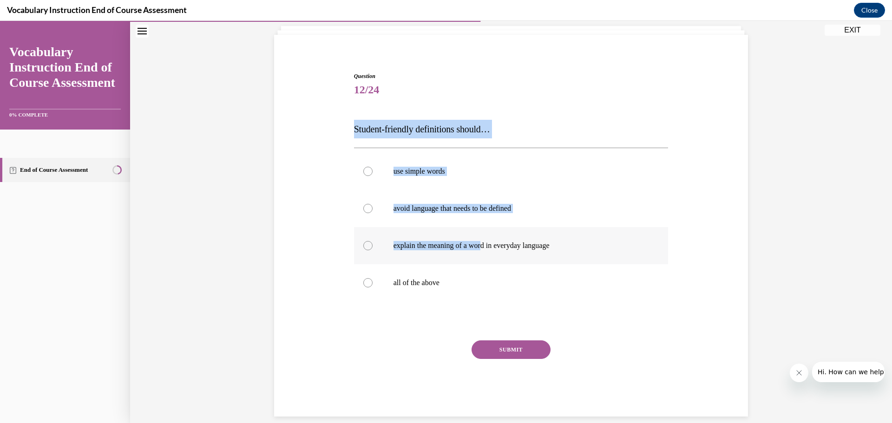
scroll to position [62, 0]
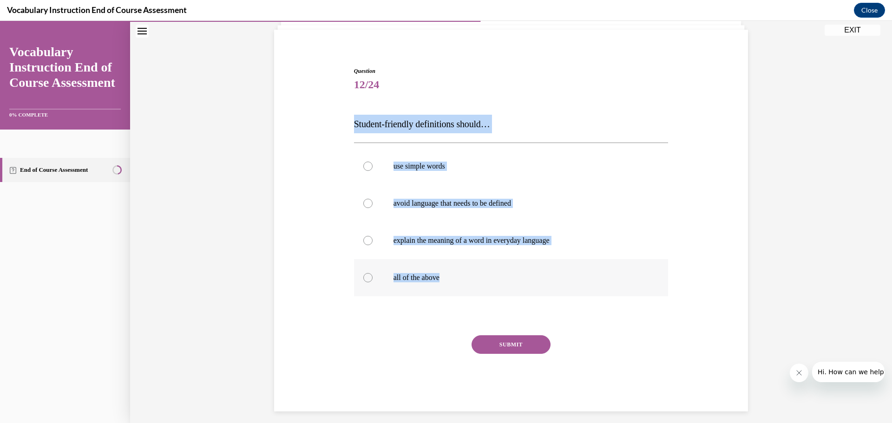
drag, startPoint x: 350, startPoint y: 116, endPoint x: 491, endPoint y: 268, distance: 207.1
click at [491, 268] on div "Question 12/24 Student-friendly definitions should… use simple words avoid lang…" at bounding box center [511, 239] width 314 height 345
click at [366, 277] on div at bounding box center [367, 277] width 9 height 9
click at [366, 277] on input "all of the above" at bounding box center [367, 277] width 9 height 9
radio input "true"
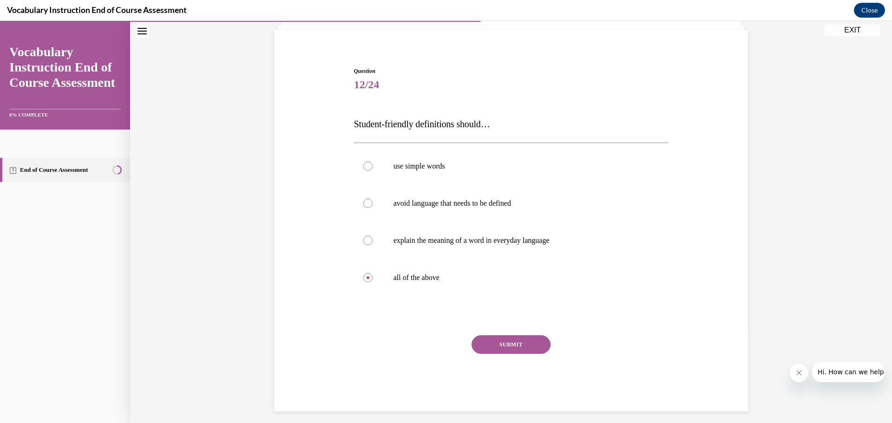
click at [516, 347] on button "SUBMIT" at bounding box center [511, 344] width 79 height 19
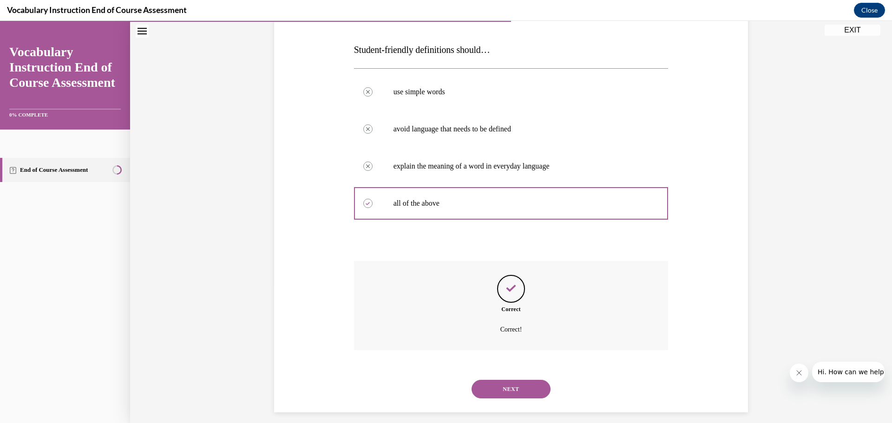
scroll to position [144, 0]
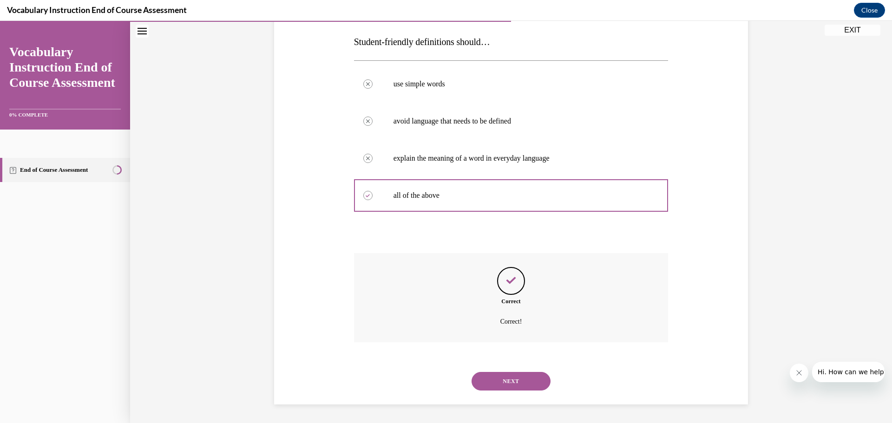
click at [517, 381] on button "NEXT" at bounding box center [511, 381] width 79 height 19
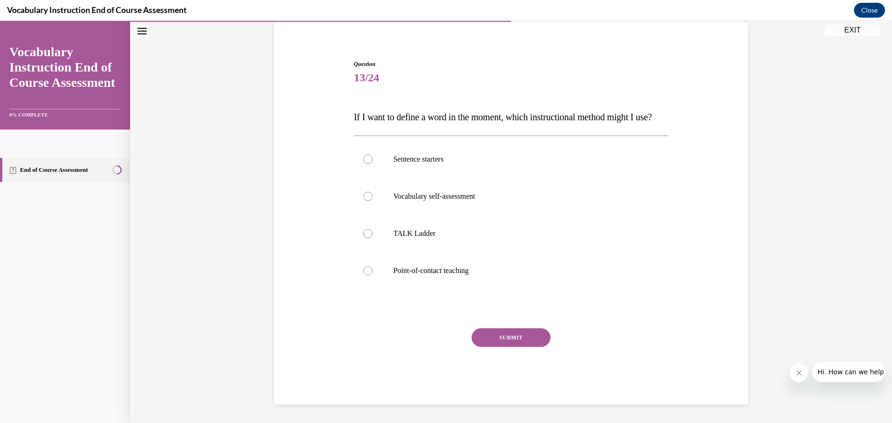
scroll to position [88, 0]
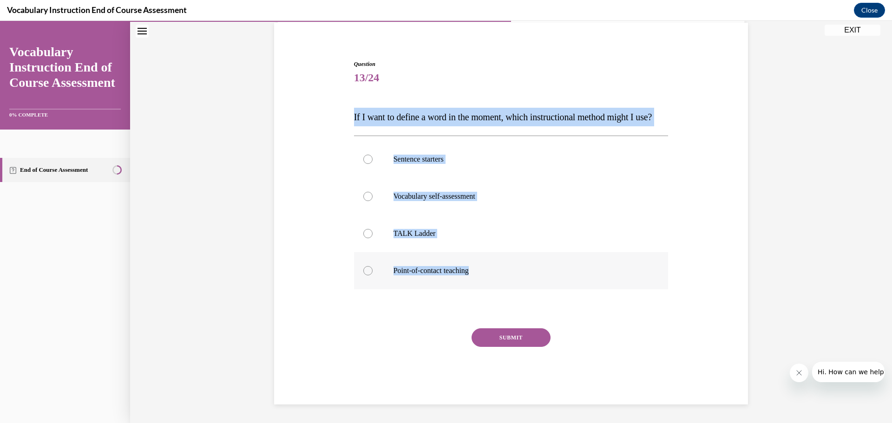
drag, startPoint x: 343, startPoint y: 95, endPoint x: 507, endPoint y: 268, distance: 238.5
click at [509, 269] on div "Question 13/24 If I want to define a word in the moment, which instructional me…" at bounding box center [511, 218] width 478 height 373
click at [364, 270] on div at bounding box center [367, 270] width 9 height 9
click at [364, 270] on input "Point-of-contact teaching" at bounding box center [367, 270] width 9 height 9
radio input "true"
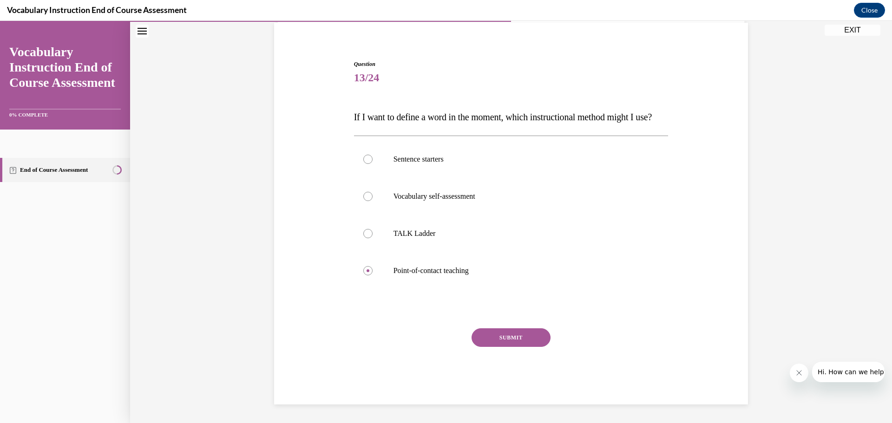
click at [499, 336] on button "SUBMIT" at bounding box center [511, 337] width 79 height 19
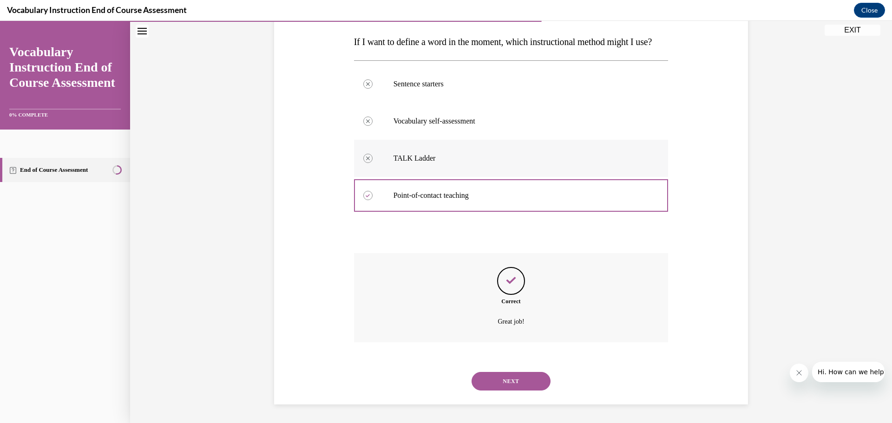
scroll to position [163, 0]
click at [500, 381] on button "NEXT" at bounding box center [511, 381] width 79 height 19
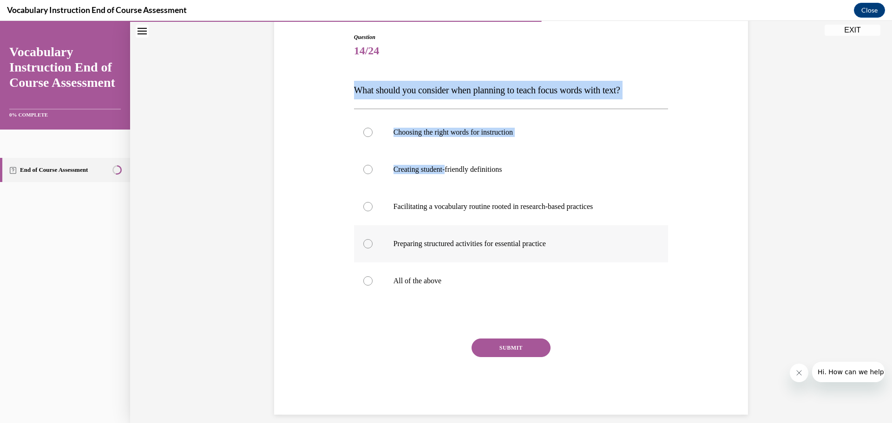
scroll to position [106, 0]
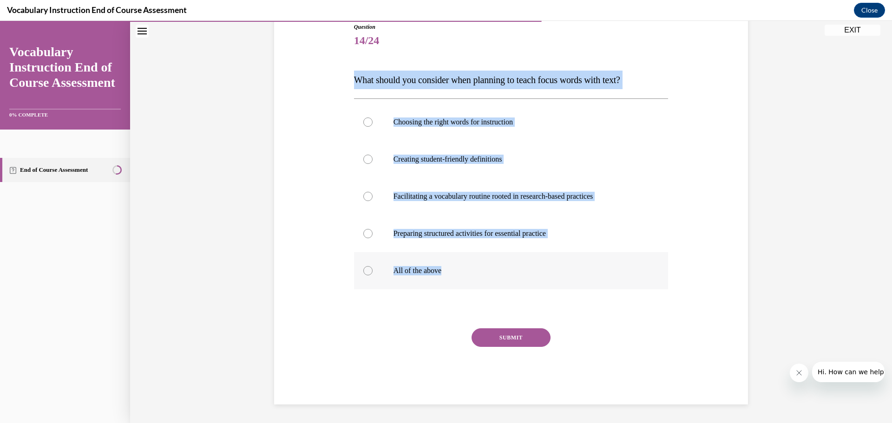
drag, startPoint x: 350, startPoint y: 83, endPoint x: 473, endPoint y: 285, distance: 236.2
click at [473, 285] on div "Question 14/24 What should you consider when planning to teach focus words with…" at bounding box center [511, 207] width 319 height 396
click at [363, 274] on div at bounding box center [367, 270] width 9 height 9
click at [363, 274] on input "All of the above" at bounding box center [367, 270] width 9 height 9
radio input "true"
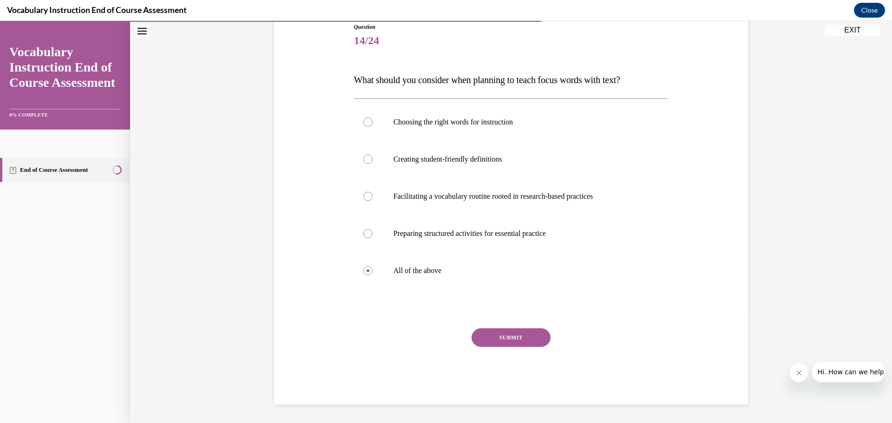
click at [520, 337] on button "SUBMIT" at bounding box center [511, 337] width 79 height 19
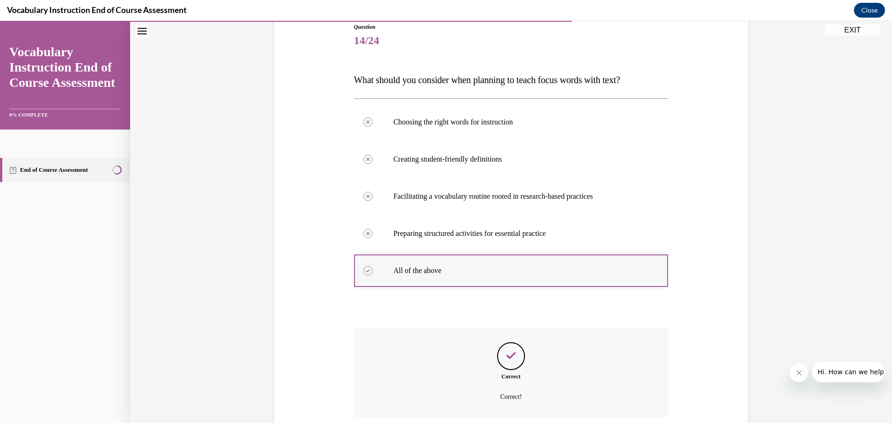
scroll to position [182, 0]
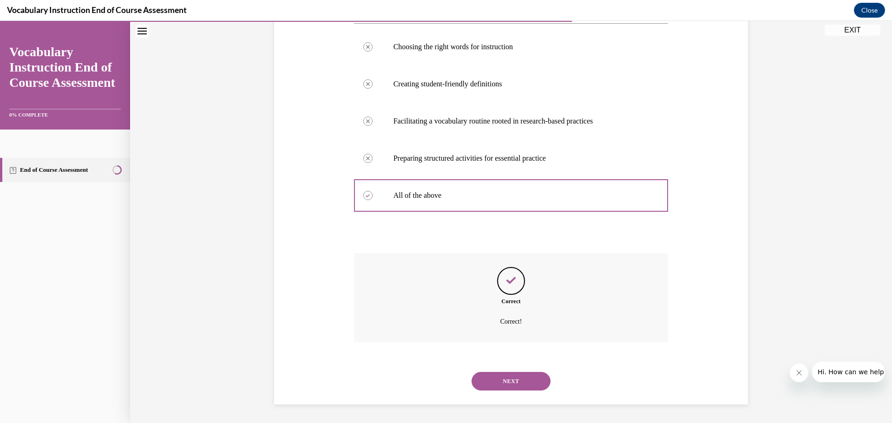
click at [498, 375] on button "NEXT" at bounding box center [511, 381] width 79 height 19
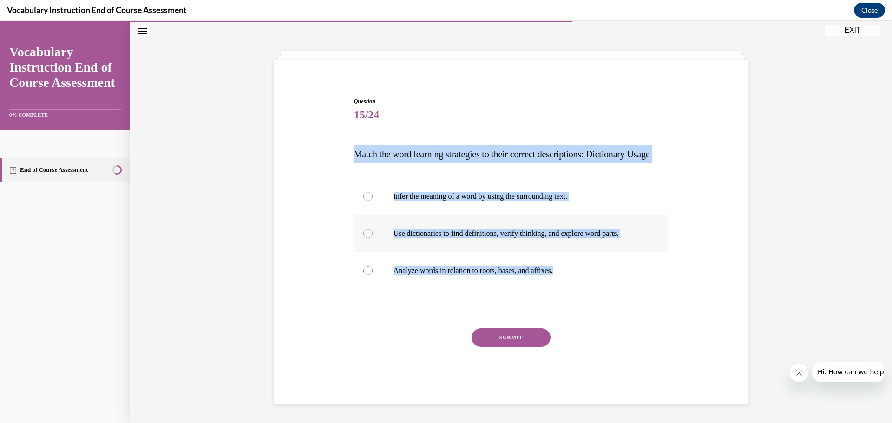
drag, startPoint x: 353, startPoint y: 133, endPoint x: 509, endPoint y: 236, distance: 186.9
click at [613, 286] on div "Question 15/24 Match the word learning strategies to their correct descriptions…" at bounding box center [511, 251] width 314 height 308
click at [363, 232] on div at bounding box center [367, 233] width 9 height 9
click at [363, 232] on input "Use dictionaries to find definitions, verify thinking, and explore word parts." at bounding box center [367, 233] width 9 height 9
radio input "true"
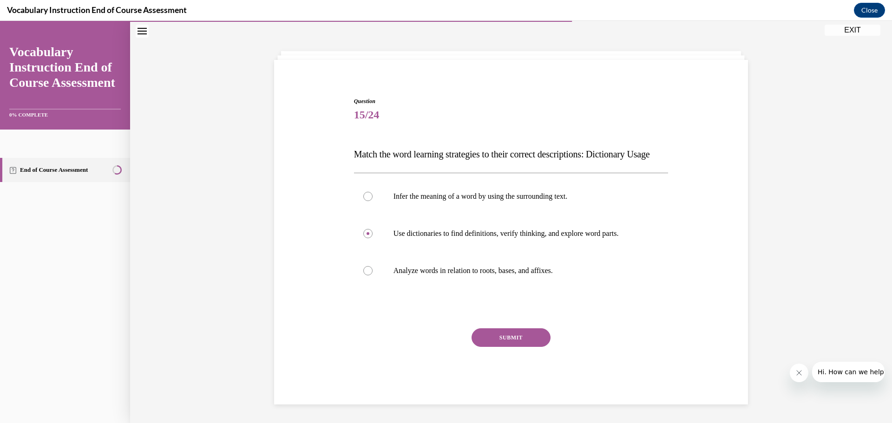
click at [514, 340] on button "SUBMIT" at bounding box center [511, 337] width 79 height 19
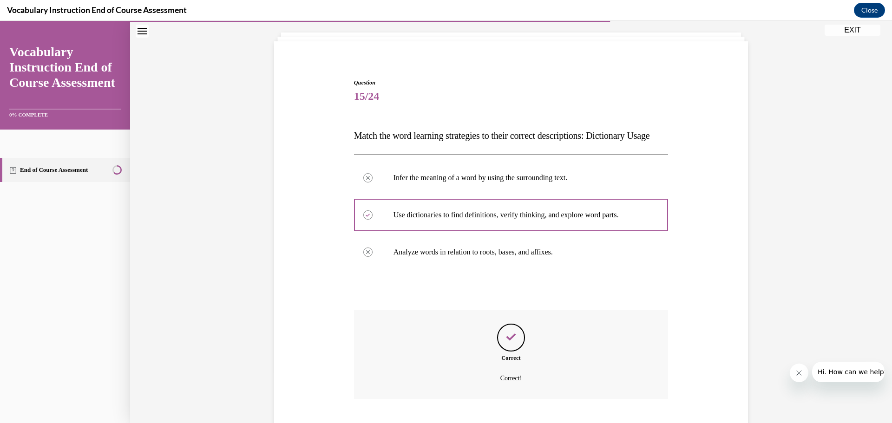
scroll to position [126, 0]
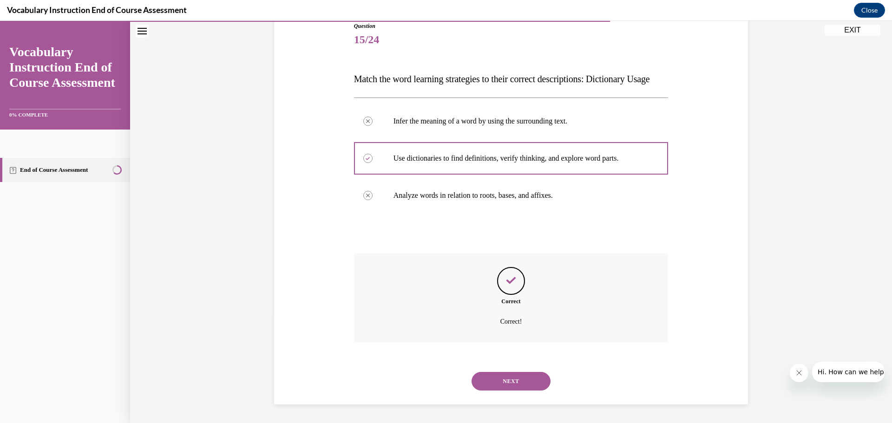
click at [511, 379] on button "NEXT" at bounding box center [511, 381] width 79 height 19
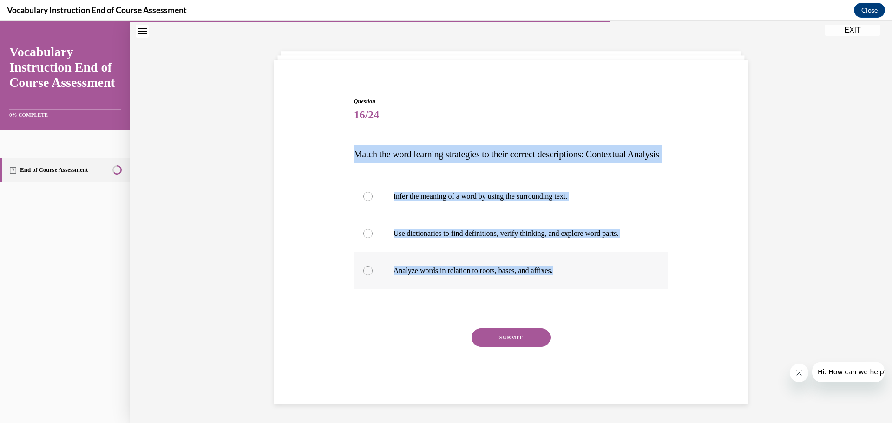
drag, startPoint x: 354, startPoint y: 136, endPoint x: 603, endPoint y: 270, distance: 283.1
click at [603, 270] on div "Question 16/24 Match the word learning strategies to their correct descriptions…" at bounding box center [511, 243] width 319 height 321
click at [364, 196] on div at bounding box center [367, 196] width 9 height 9
click at [364, 196] on input "Infer the meaning of a word by using the surrounding text." at bounding box center [367, 196] width 9 height 9
radio input "true"
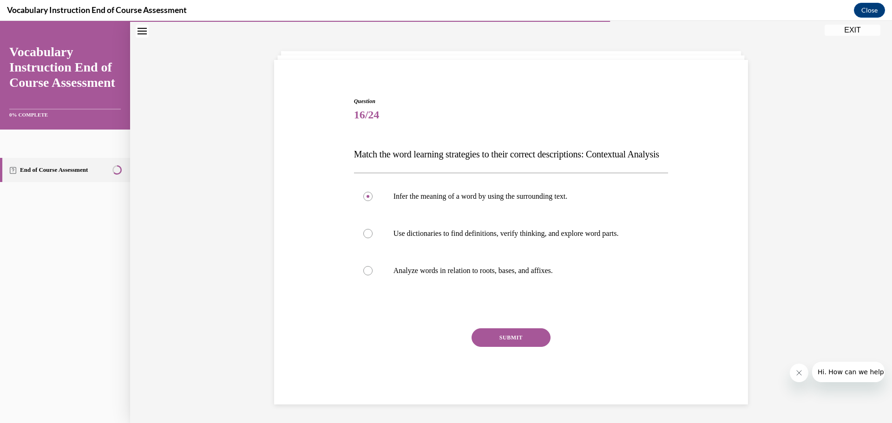
click at [509, 337] on button "SUBMIT" at bounding box center [511, 337] width 79 height 19
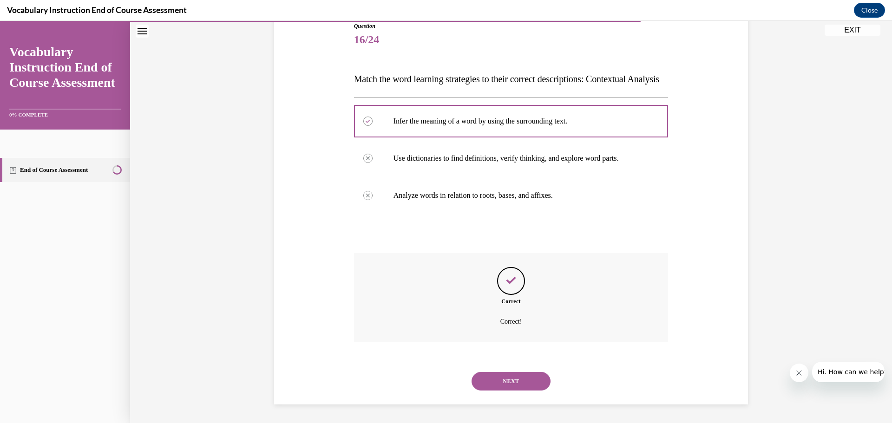
scroll to position [126, 0]
click at [498, 378] on button "NEXT" at bounding box center [511, 381] width 79 height 19
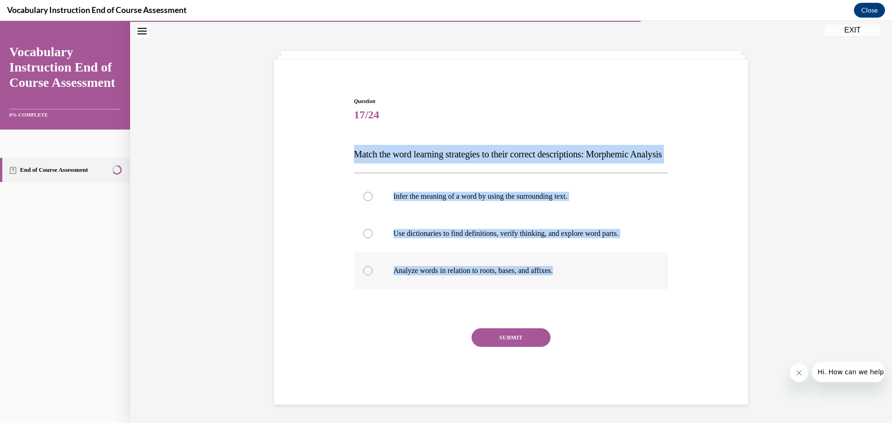
drag, startPoint x: 348, startPoint y: 133, endPoint x: 593, endPoint y: 277, distance: 284.3
click at [593, 277] on div "Question 17/24 Match the word learning strategies to their correct descriptions…" at bounding box center [511, 243] width 319 height 321
click at [365, 275] on div at bounding box center [367, 270] width 9 height 9
click at [365, 275] on input "Analyze words in relation to roots, bases, and affixes." at bounding box center [367, 270] width 9 height 9
radio input "true"
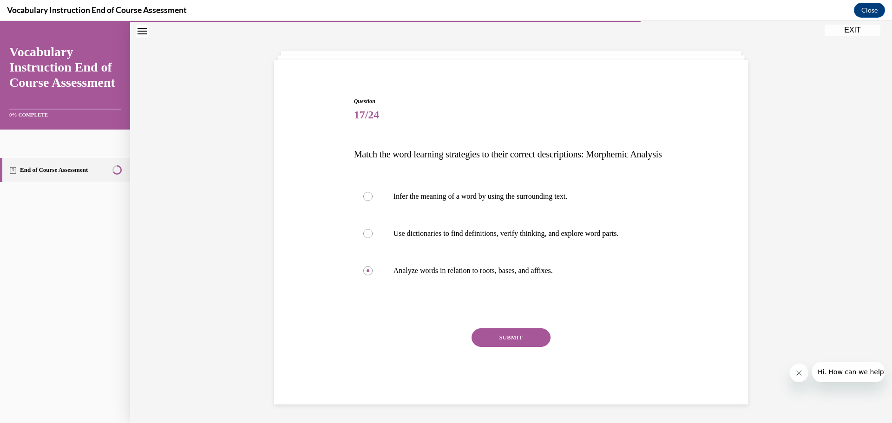
click at [493, 334] on button "SUBMIT" at bounding box center [511, 337] width 79 height 19
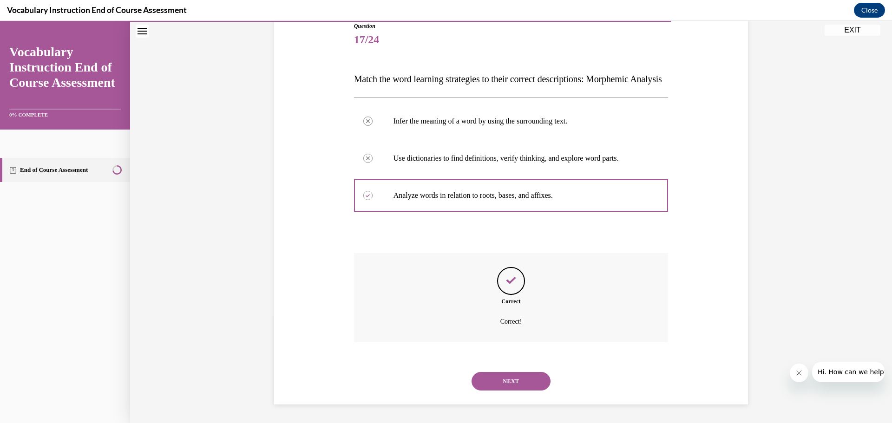
click at [511, 381] on button "NEXT" at bounding box center [511, 381] width 79 height 19
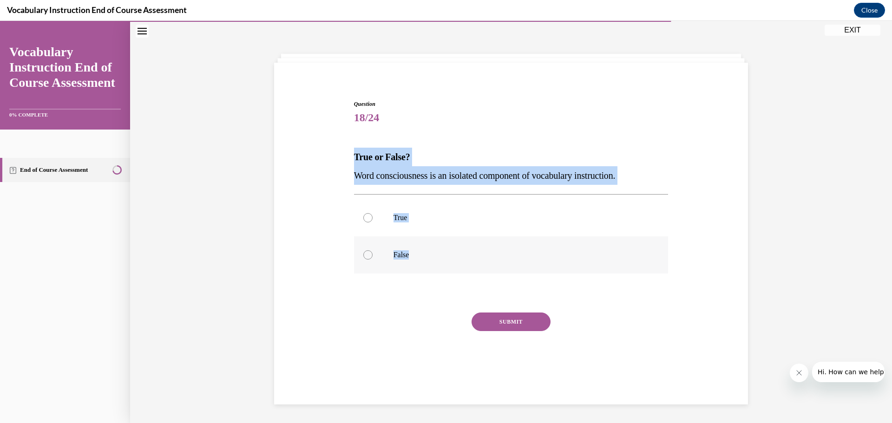
drag, startPoint x: 351, startPoint y: 156, endPoint x: 459, endPoint y: 260, distance: 150.1
click at [459, 260] on div "Question 18/24 True or False? Word consciousness is an isolated component of vo…" at bounding box center [511, 230] width 478 height 317
click at [366, 252] on div at bounding box center [367, 254] width 9 height 9
click at [366, 252] on input "False" at bounding box center [367, 254] width 9 height 9
radio input "true"
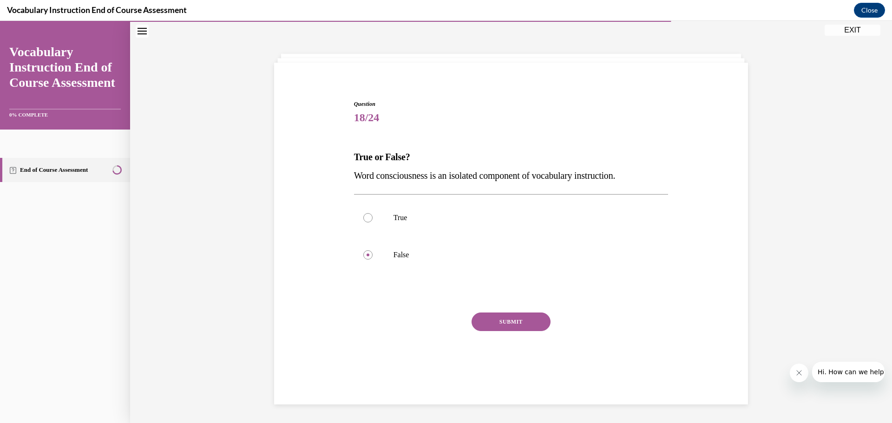
click at [505, 316] on button "SUBMIT" at bounding box center [511, 322] width 79 height 19
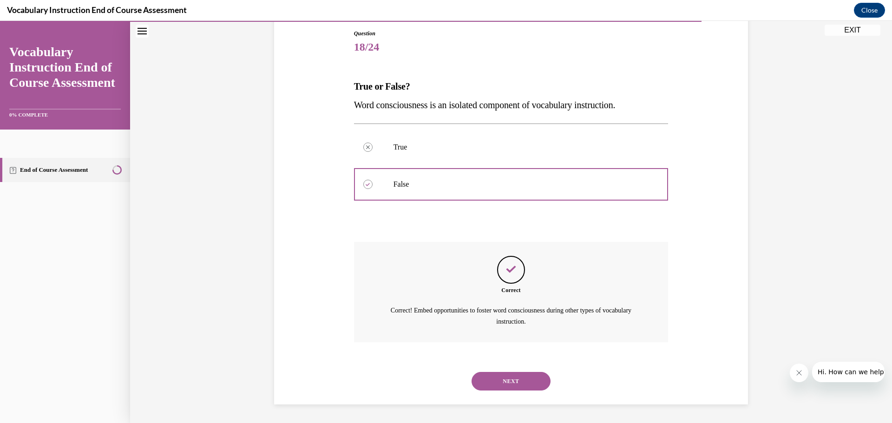
click at [515, 382] on button "NEXT" at bounding box center [511, 381] width 79 height 19
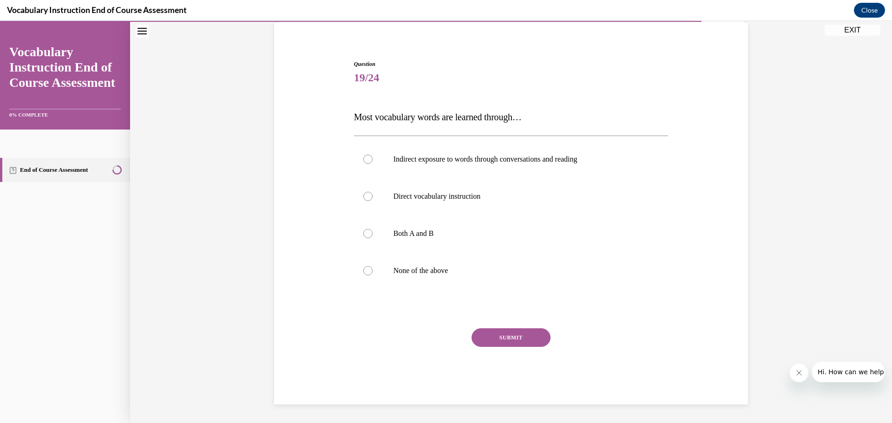
scroll to position [63, 0]
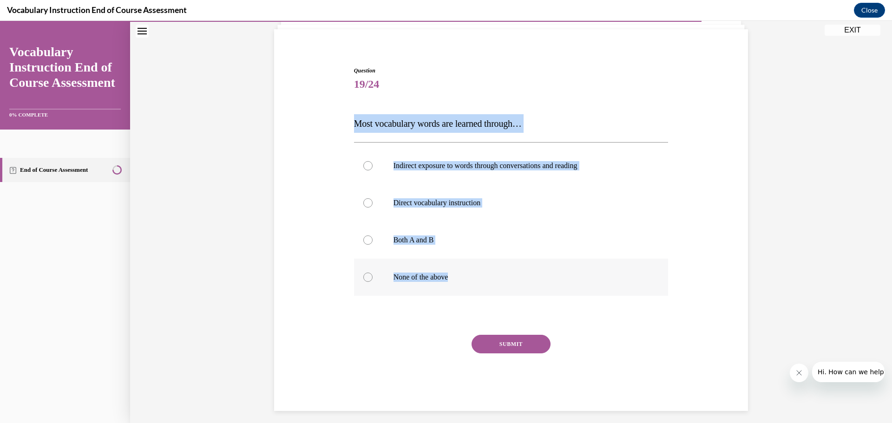
drag, startPoint x: 347, startPoint y: 113, endPoint x: 563, endPoint y: 264, distance: 263.2
click at [563, 264] on div "Question 19/24 Most vocabulary words are learned through… Indirect exposure to …" at bounding box center [511, 225] width 478 height 373
click at [363, 239] on div at bounding box center [367, 240] width 9 height 9
click at [363, 239] on input "Both A and B" at bounding box center [367, 240] width 9 height 9
radio input "true"
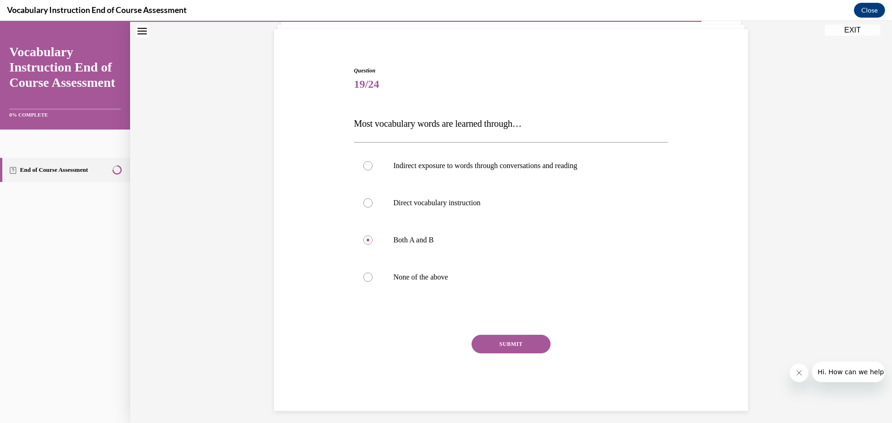
click at [489, 343] on button "SUBMIT" at bounding box center [511, 344] width 79 height 19
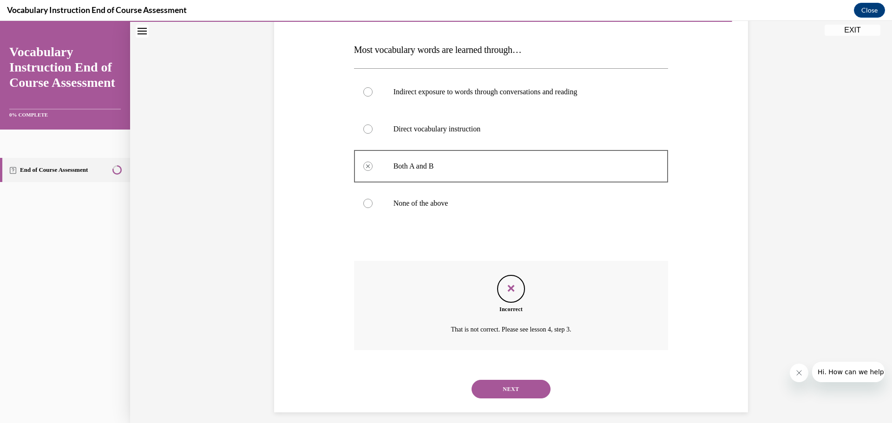
scroll to position [144, 0]
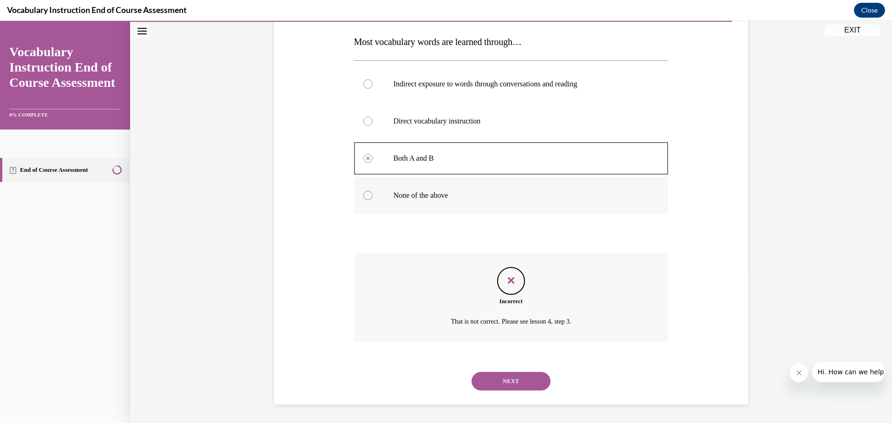
click at [367, 198] on div at bounding box center [367, 195] width 9 height 9
click at [511, 376] on button "NEXT" at bounding box center [511, 381] width 79 height 19
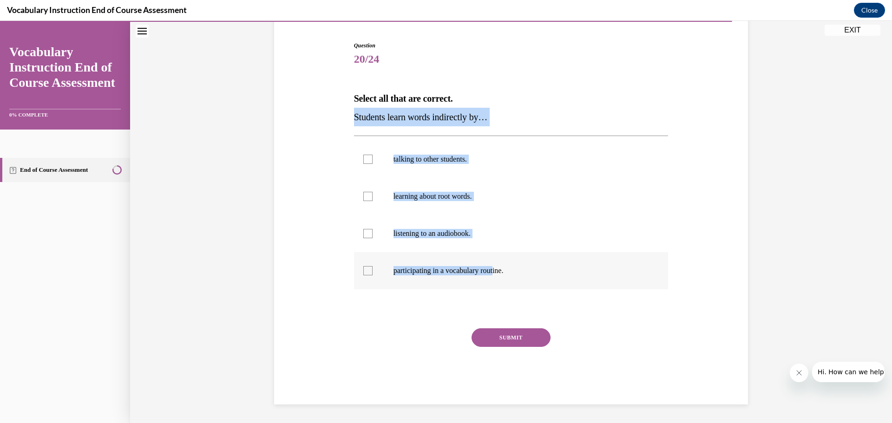
drag, startPoint x: 346, startPoint y: 116, endPoint x: 519, endPoint y: 274, distance: 234.1
click at [497, 272] on div "Question 20/24 Select all that are correct. Students learn words indirectly by……" at bounding box center [511, 208] width 478 height 391
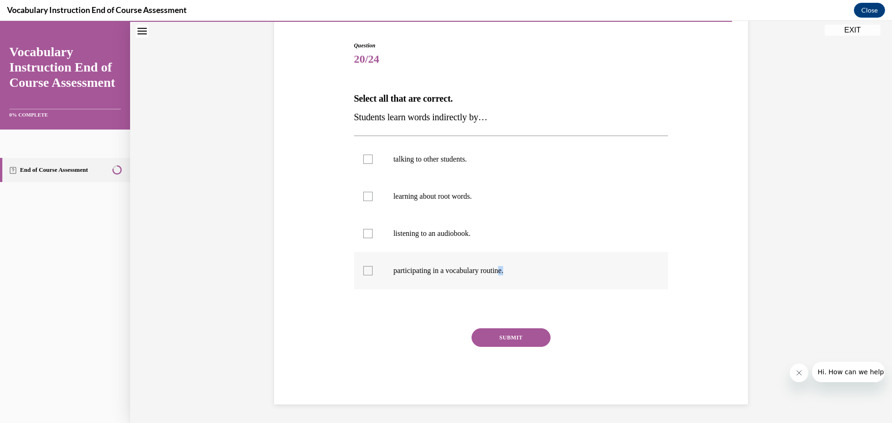
drag, startPoint x: 519, startPoint y: 274, endPoint x: 520, endPoint y: 268, distance: 5.7
click at [521, 269] on p "participating in a vocabulary routine." at bounding box center [519, 270] width 252 height 9
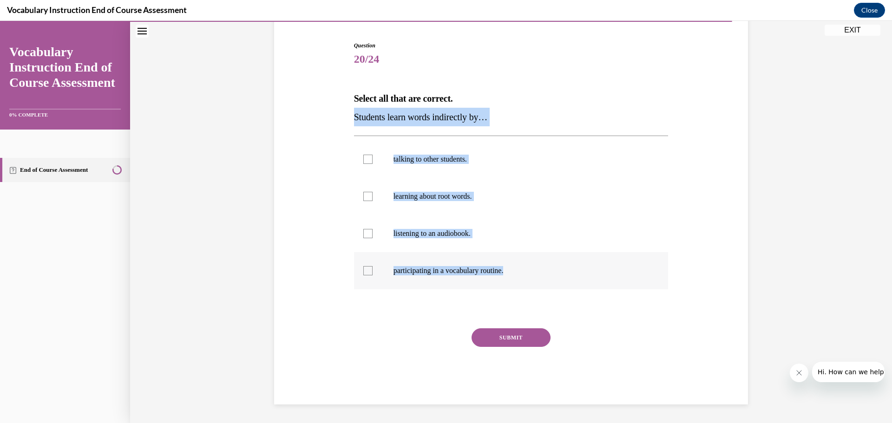
drag, startPoint x: 348, startPoint y: 114, endPoint x: 541, endPoint y: 266, distance: 245.4
click at [541, 266] on div "Question 20/24 Select all that are correct. Students learn words indirectly by……" at bounding box center [511, 215] width 319 height 377
click at [359, 232] on label "listening to an audiobook." at bounding box center [511, 233] width 314 height 37
click at [363, 232] on input "listening to an audiobook." at bounding box center [367, 233] width 9 height 9
checkbox input "true"
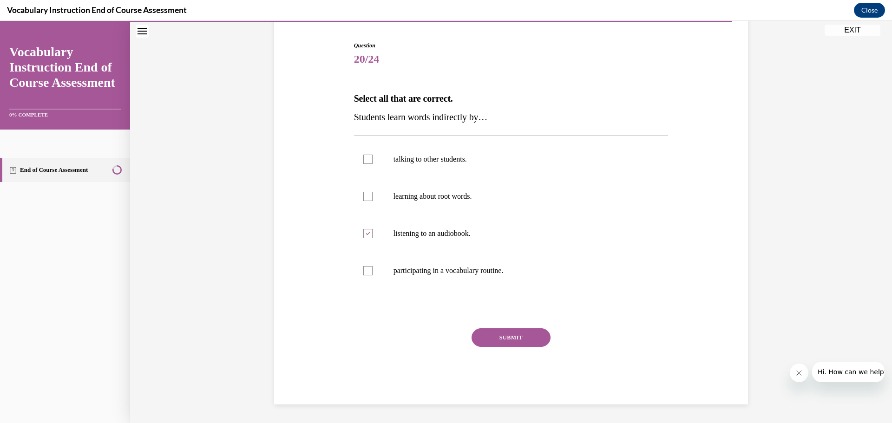
click at [491, 330] on button "SUBMIT" at bounding box center [511, 337] width 79 height 19
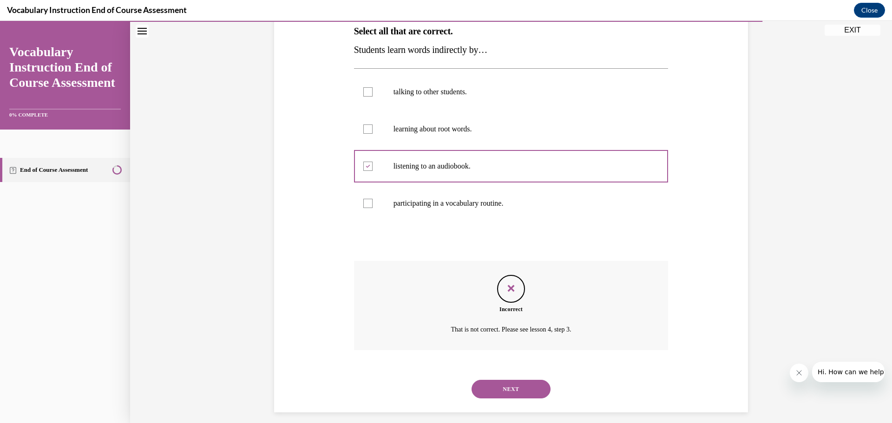
scroll to position [163, 0]
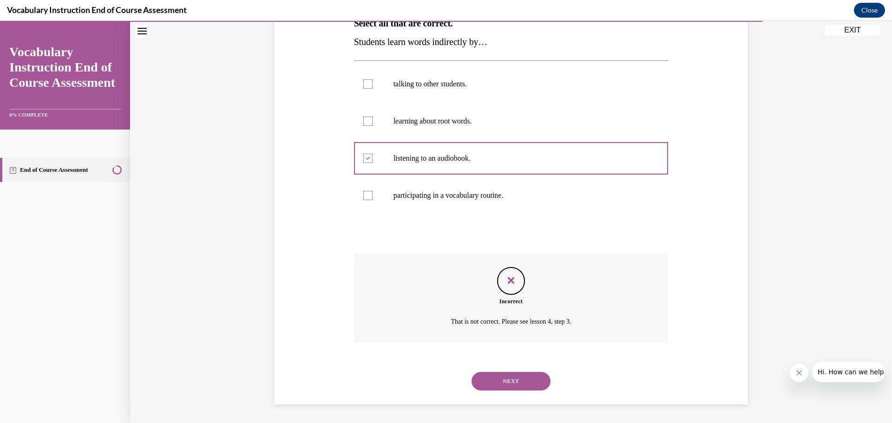
click at [504, 381] on button "NEXT" at bounding box center [511, 381] width 79 height 19
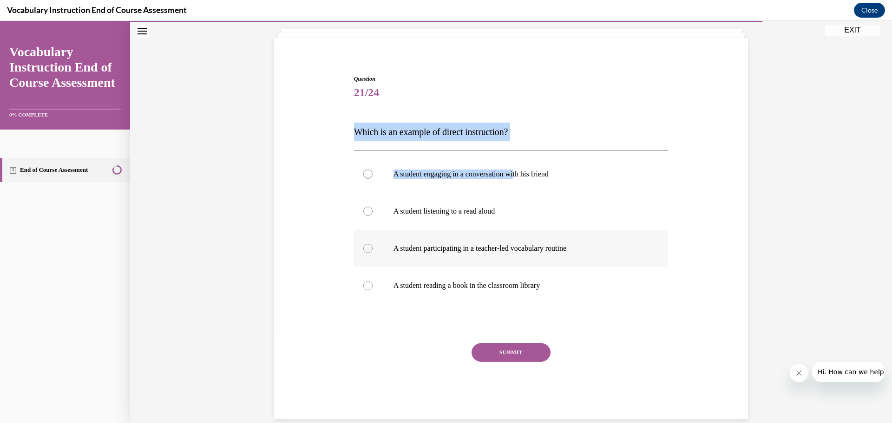
scroll to position [69, 0]
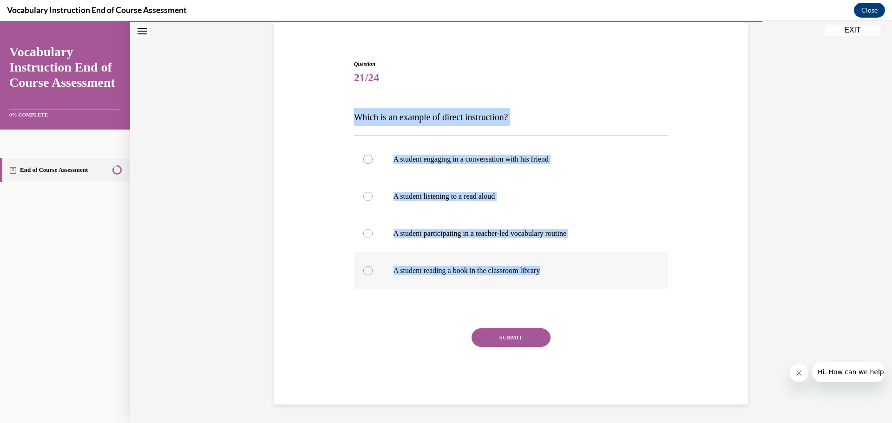
drag, startPoint x: 343, startPoint y: 116, endPoint x: 587, endPoint y: 263, distance: 284.7
click at [587, 263] on div "Question 21/24 Which is an example of direct instruction? A student engaging in…" at bounding box center [511, 218] width 478 height 373
click at [358, 236] on label "A student participating in a teacher-led vocabulary routine" at bounding box center [511, 233] width 314 height 37
click at [363, 236] on input "A student participating in a teacher-led vocabulary routine" at bounding box center [367, 233] width 9 height 9
radio input "true"
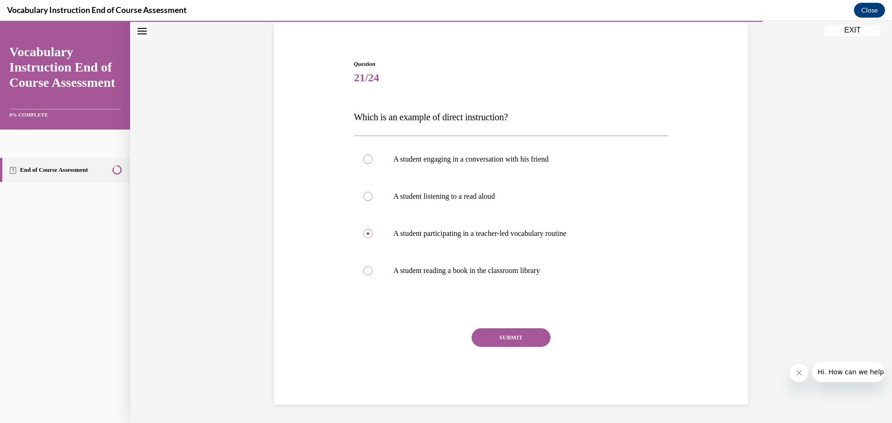
click at [524, 337] on button "SUBMIT" at bounding box center [511, 337] width 79 height 19
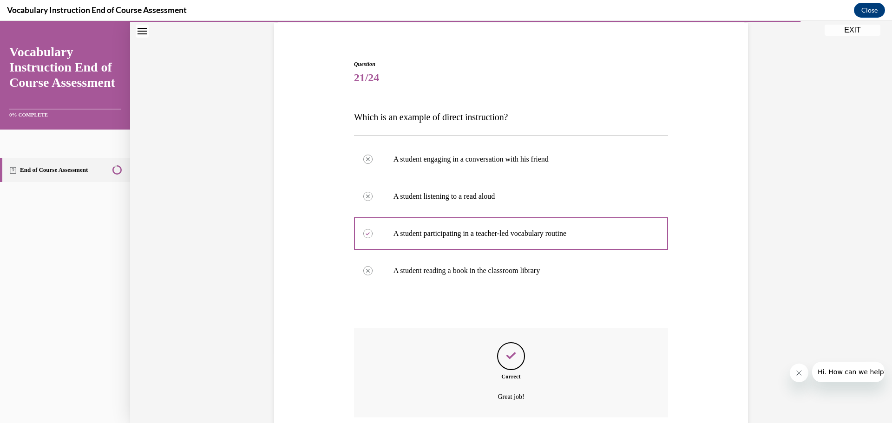
scroll to position [144, 0]
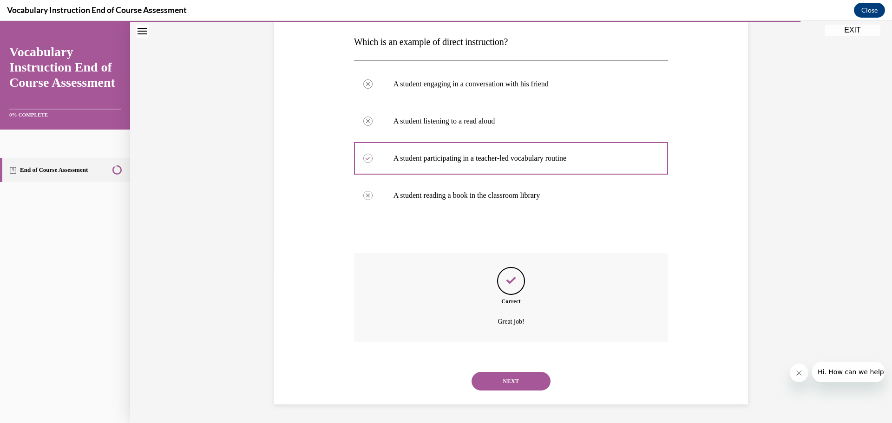
click at [507, 385] on button "NEXT" at bounding box center [511, 381] width 79 height 19
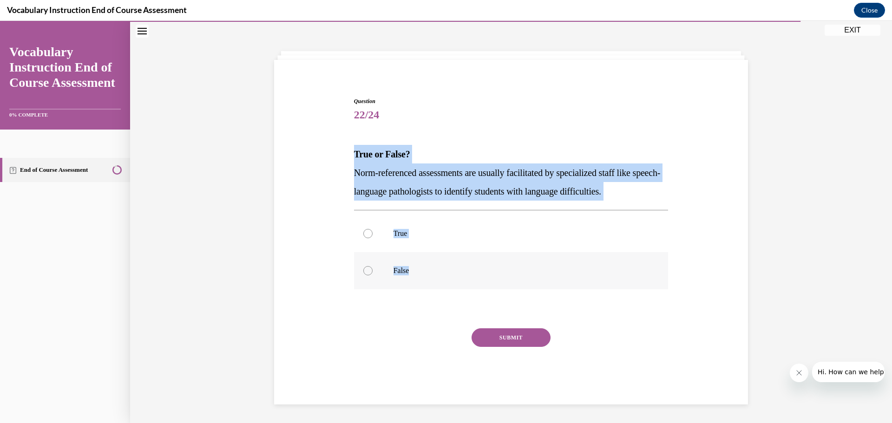
drag, startPoint x: 360, startPoint y: 150, endPoint x: 485, endPoint y: 265, distance: 170.0
click at [490, 271] on div "Question 22/24 True or False? Norm-referenced assessments are usually facilitat…" at bounding box center [511, 251] width 314 height 308
click at [364, 269] on div at bounding box center [367, 270] width 9 height 9
click at [364, 269] on input "False" at bounding box center [367, 270] width 9 height 9
radio input "true"
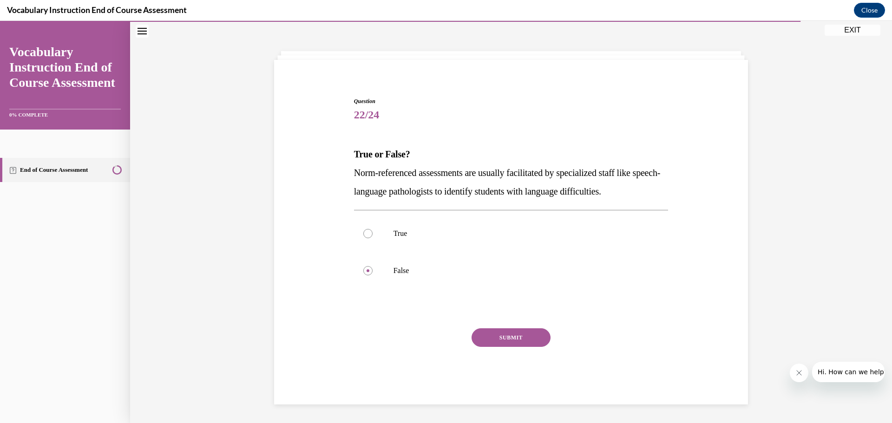
click at [478, 340] on button "SUBMIT" at bounding box center [511, 337] width 79 height 19
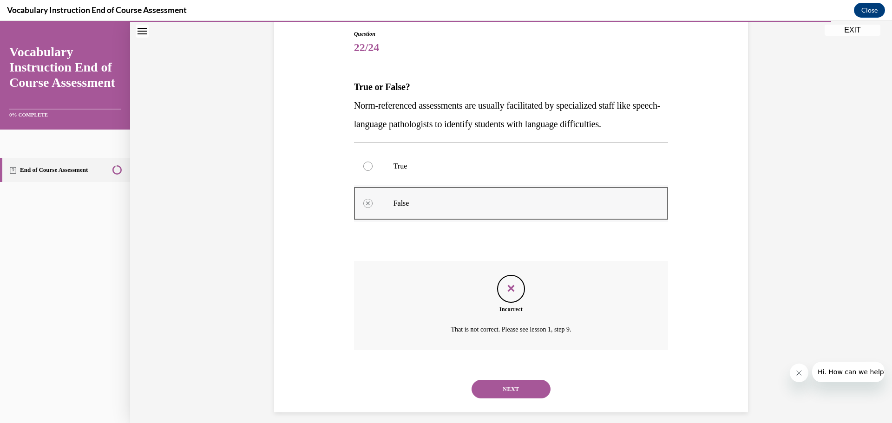
scroll to position [107, 0]
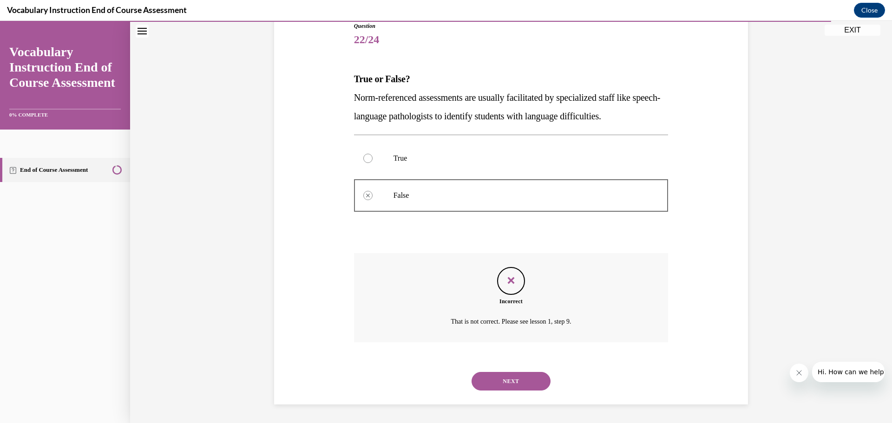
click at [488, 383] on button "NEXT" at bounding box center [511, 381] width 79 height 19
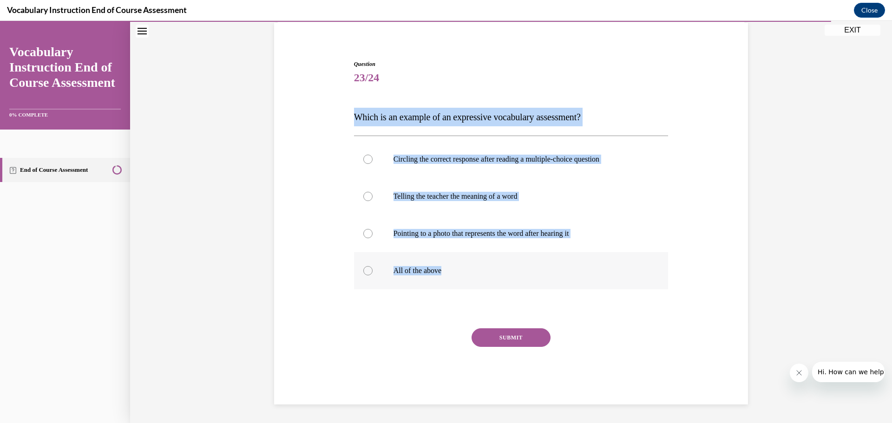
drag, startPoint x: 347, startPoint y: 113, endPoint x: 580, endPoint y: 254, distance: 271.7
click at [587, 261] on div "Question 23/24 Which is an example of an expressive vocabulary assessment? Circ…" at bounding box center [511, 218] width 478 height 373
click at [364, 193] on div at bounding box center [367, 196] width 9 height 9
click at [364, 193] on input "Telling the teacher the meaning of a word" at bounding box center [367, 196] width 9 height 9
radio input "true"
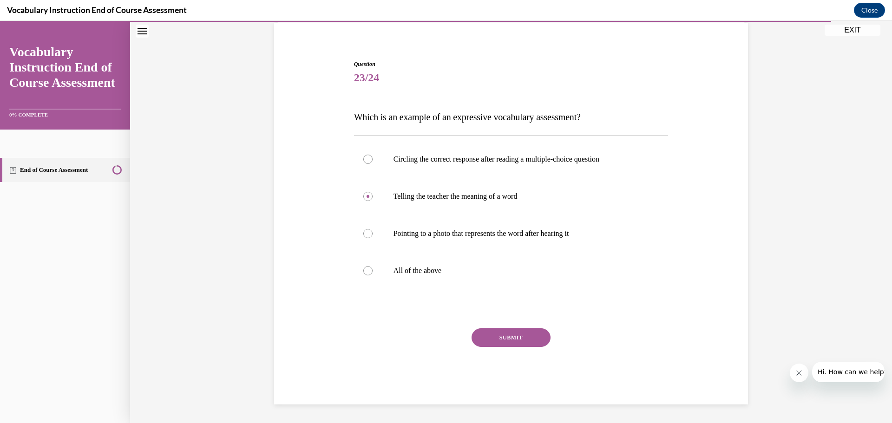
click at [513, 336] on button "SUBMIT" at bounding box center [511, 337] width 79 height 19
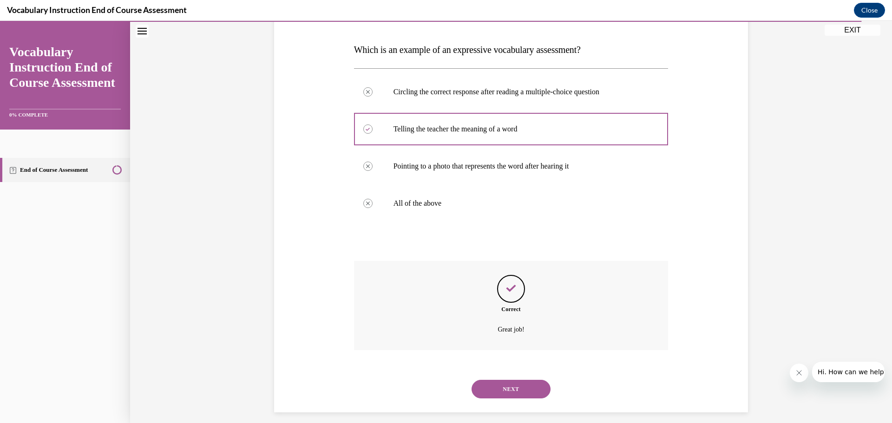
scroll to position [144, 0]
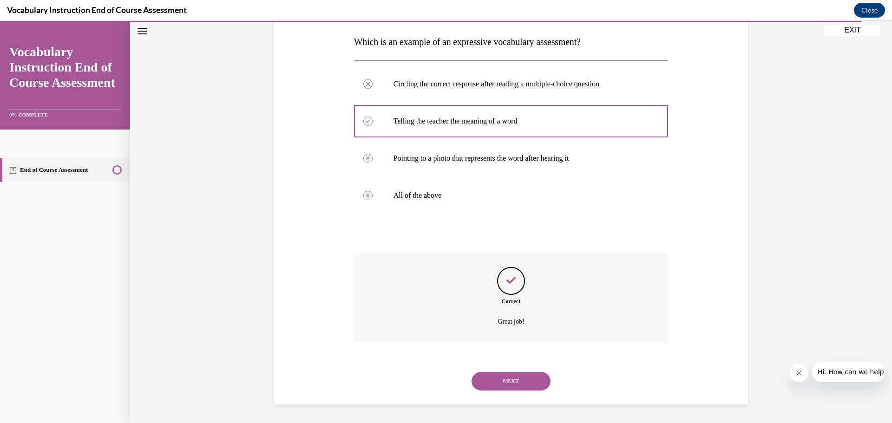
click at [508, 376] on button "NEXT" at bounding box center [511, 381] width 79 height 19
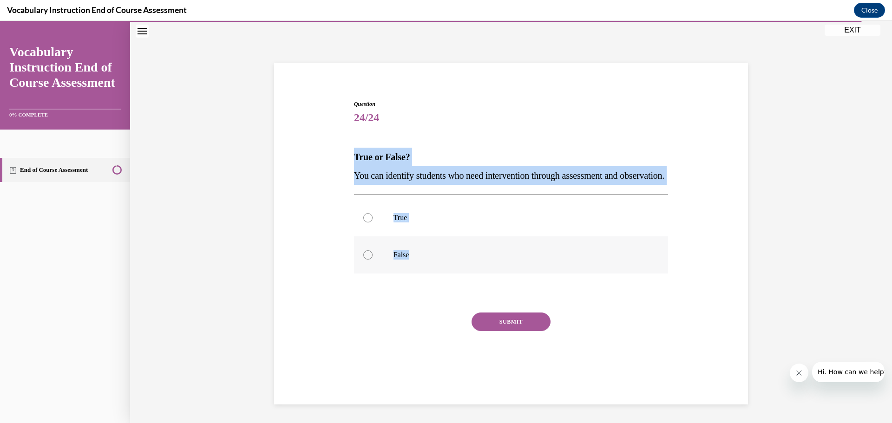
drag, startPoint x: 356, startPoint y: 151, endPoint x: 480, endPoint y: 267, distance: 169.9
click at [493, 281] on div "Question 24/24 True or False? You can identify students who need intervention t…" at bounding box center [511, 230] width 478 height 317
click at [363, 223] on div at bounding box center [367, 217] width 9 height 9
click at [363, 223] on input "True" at bounding box center [367, 217] width 9 height 9
radio input "true"
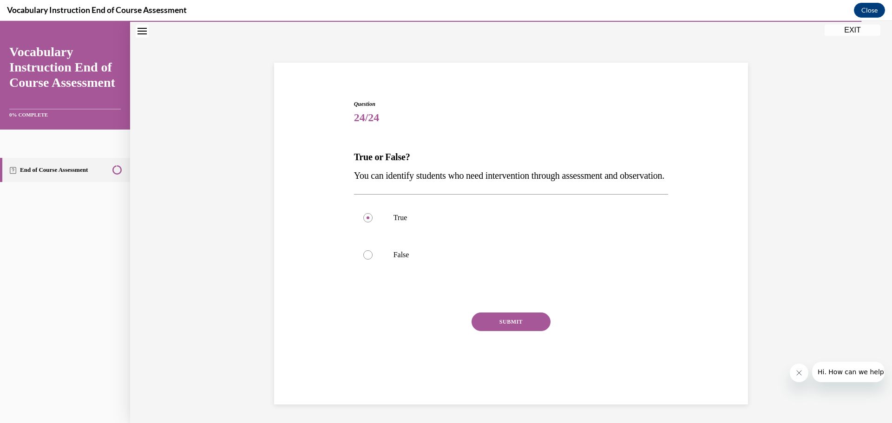
click at [500, 331] on button "SUBMIT" at bounding box center [511, 322] width 79 height 19
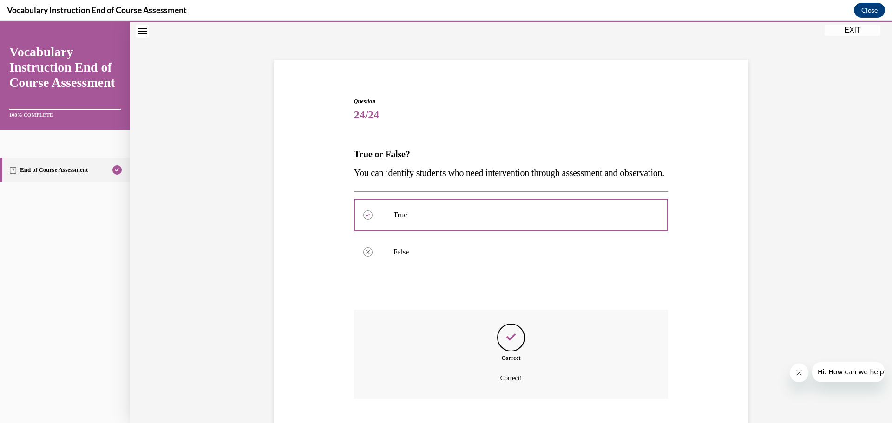
scroll to position [107, 0]
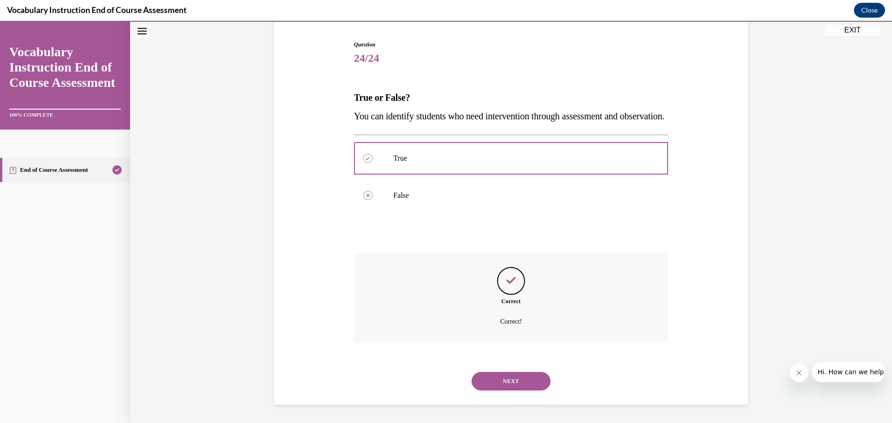
click at [492, 379] on button "NEXT" at bounding box center [511, 381] width 79 height 19
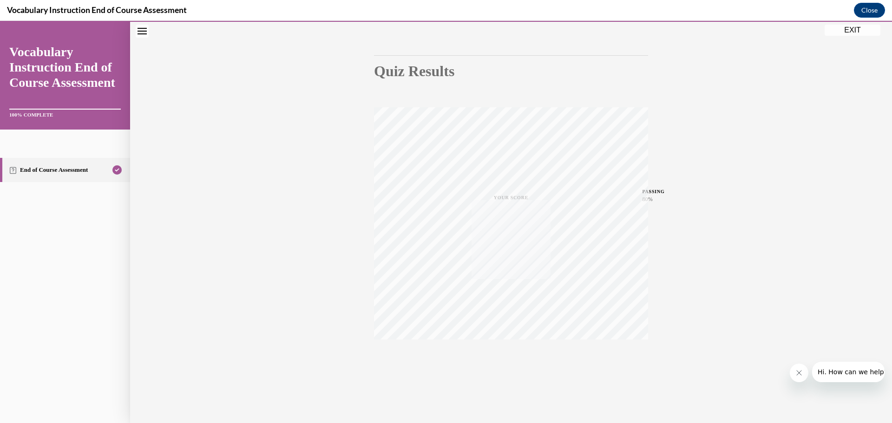
scroll to position [74, 0]
click at [844, 33] on button "EXIT" at bounding box center [853, 30] width 56 height 11
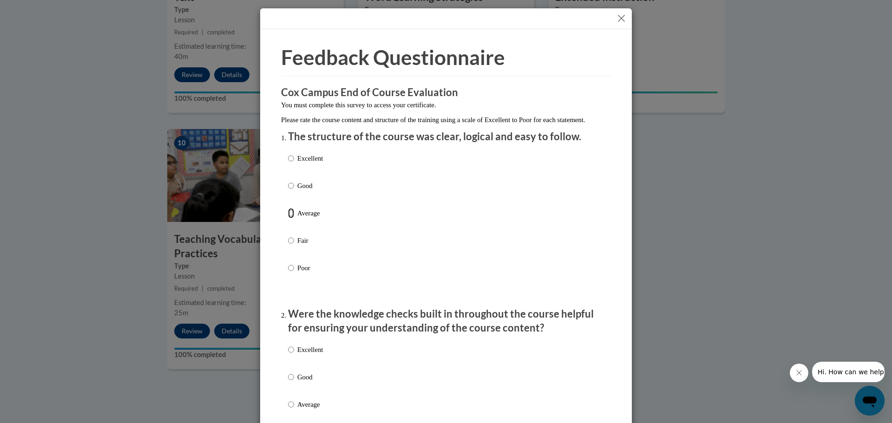
click at [288, 218] on input "Average" at bounding box center [291, 213] width 6 height 10
radio input "true"
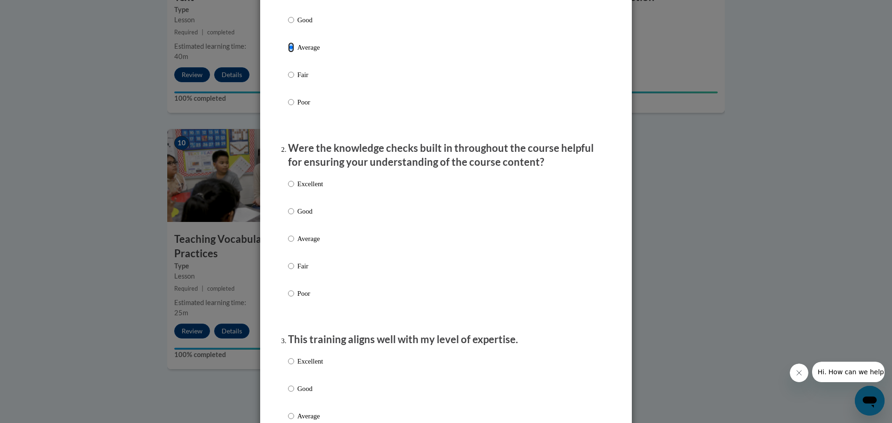
scroll to position [186, 0]
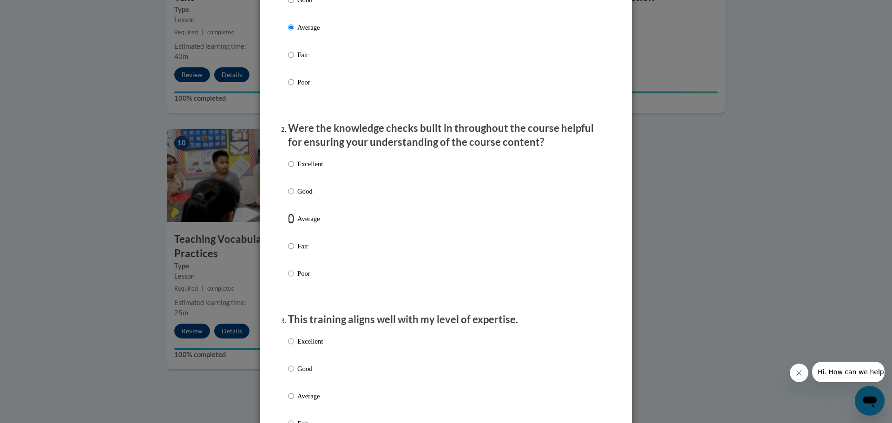
click at [289, 224] on input "Average" at bounding box center [291, 219] width 6 height 10
radio input "true"
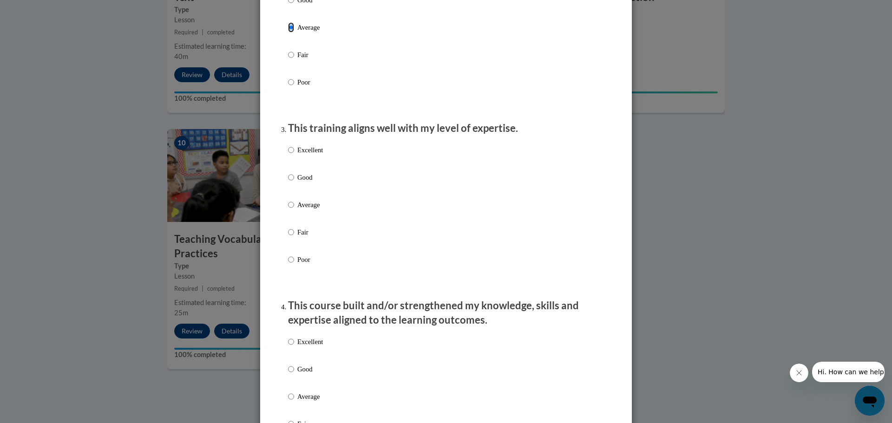
scroll to position [418, 0]
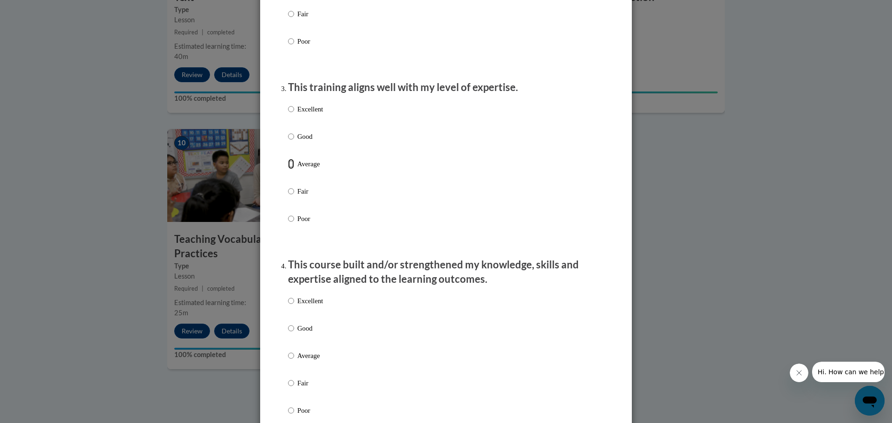
click at [288, 169] on input "Average" at bounding box center [291, 164] width 6 height 10
radio input "true"
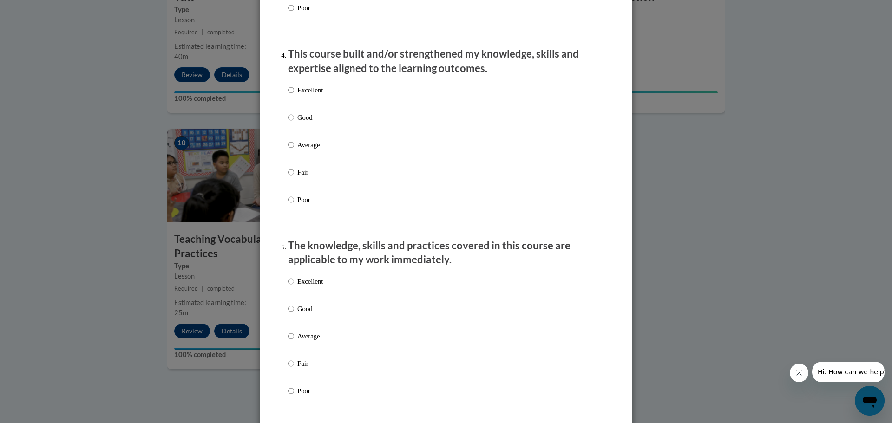
scroll to position [650, 0]
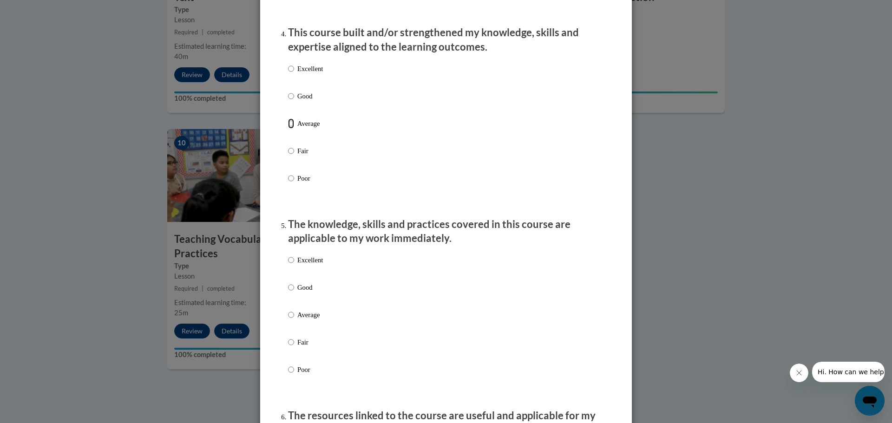
click at [289, 129] on input "Average" at bounding box center [291, 123] width 6 height 10
radio input "true"
click at [288, 320] on input "Average" at bounding box center [291, 315] width 6 height 10
radio input "true"
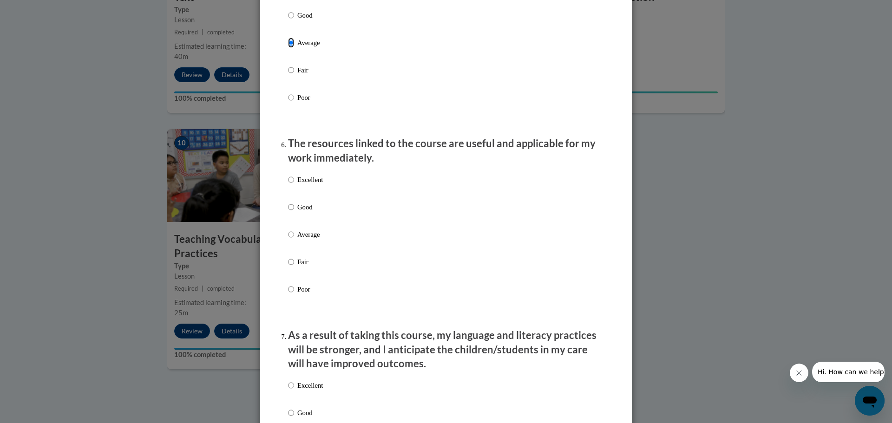
scroll to position [929, 0]
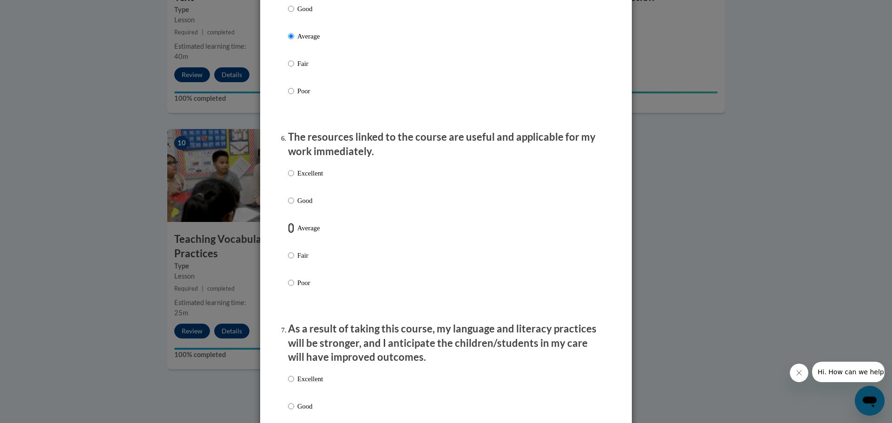
click at [288, 233] on input "Average" at bounding box center [291, 228] width 6 height 10
radio input "true"
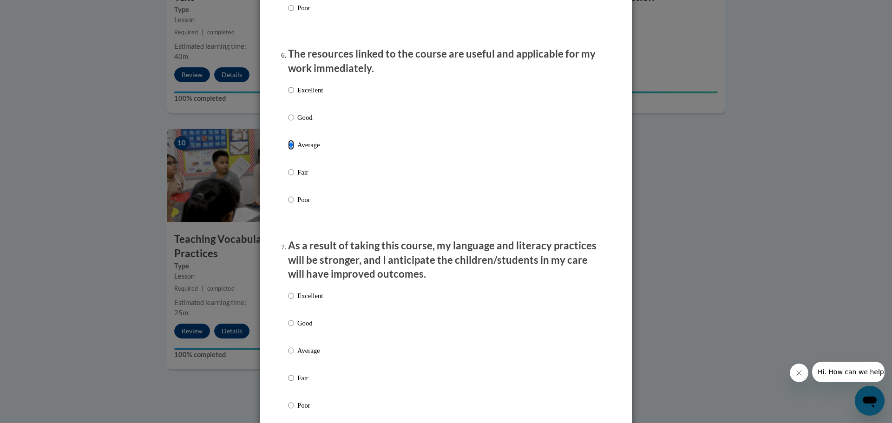
scroll to position [1161, 0]
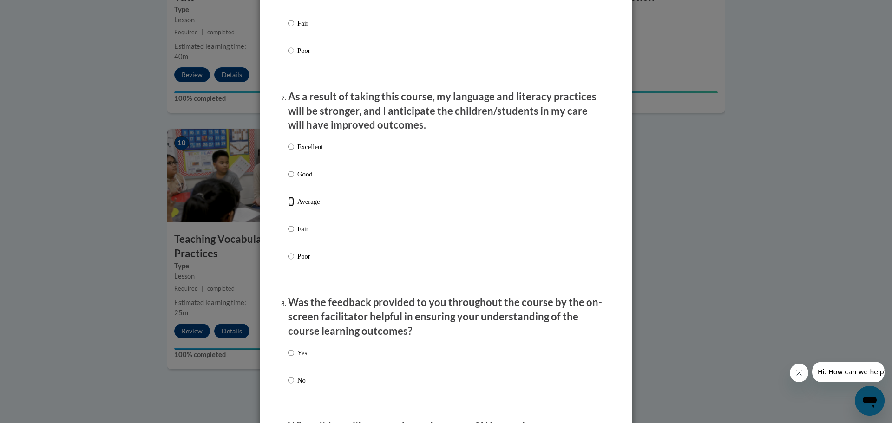
click at [289, 207] on input "Average" at bounding box center [291, 201] width 6 height 10
radio input "true"
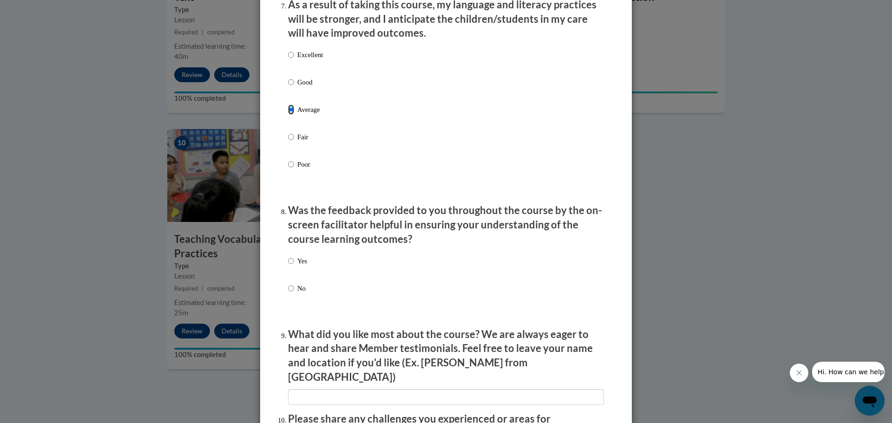
scroll to position [1254, 0]
drag, startPoint x: 288, startPoint y: 268, endPoint x: 289, endPoint y: 273, distance: 5.3
click at [288, 265] on input "Yes" at bounding box center [291, 260] width 6 height 10
radio input "true"
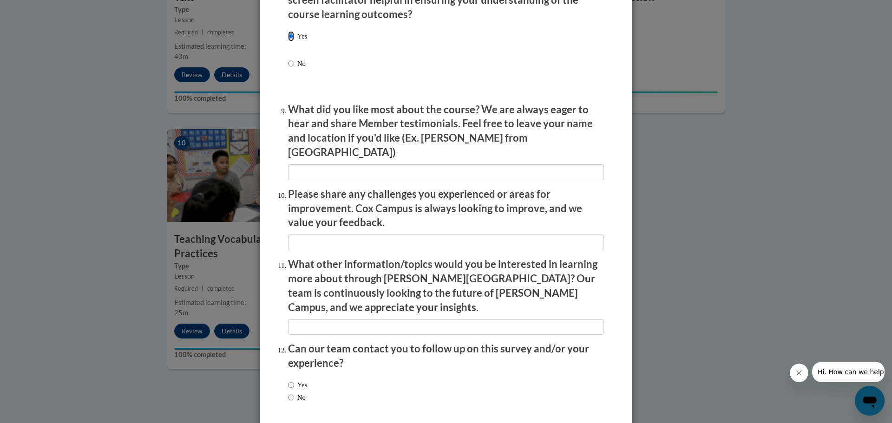
scroll to position [1487, 0]
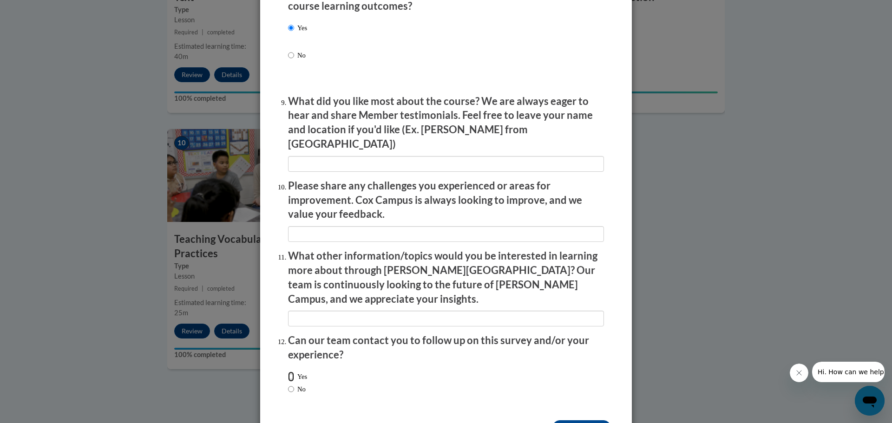
click at [288, 372] on input "Yes" at bounding box center [291, 377] width 6 height 10
radio input "true"
click at [577, 420] on input "Submit feedback" at bounding box center [581, 427] width 59 height 15
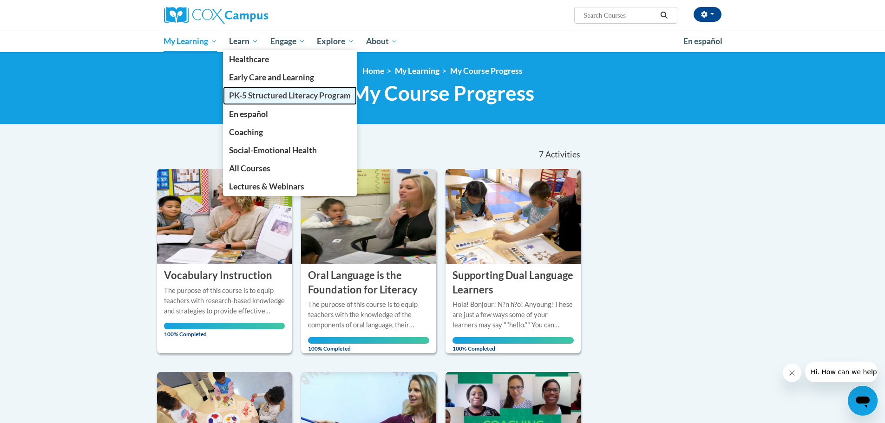
click at [257, 97] on span "PK-5 Structured Literacy Program" at bounding box center [290, 96] width 122 height 10
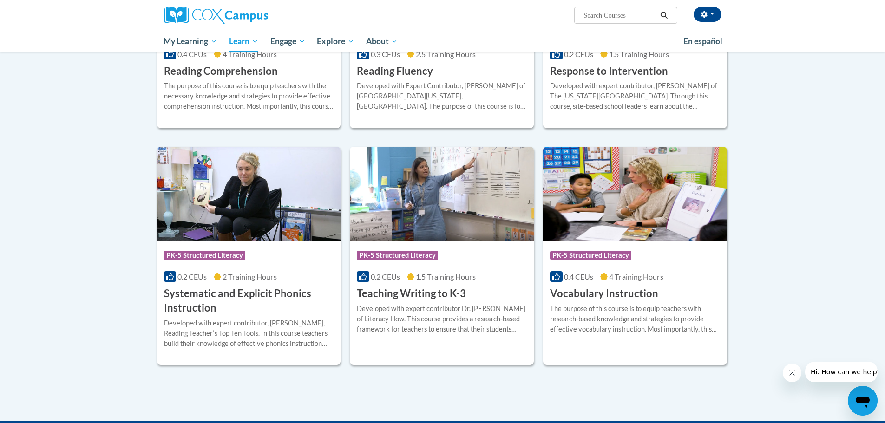
scroll to position [976, 0]
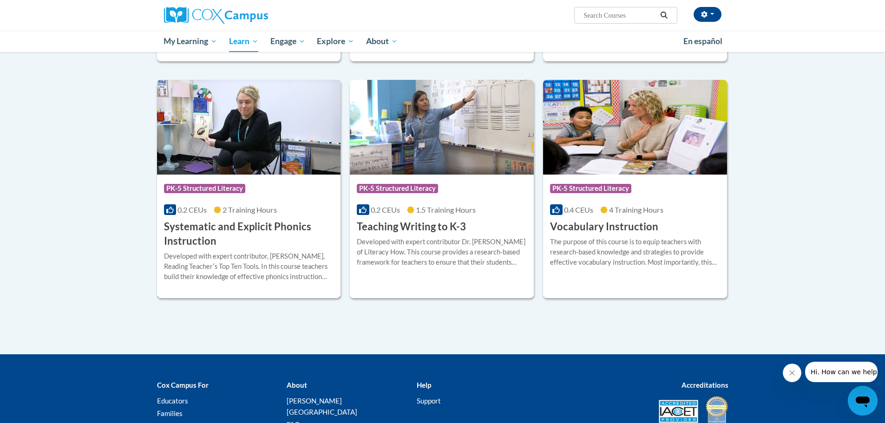
click at [256, 237] on h3 "Systematic and Explicit Phonics Instruction" at bounding box center [249, 234] width 170 height 29
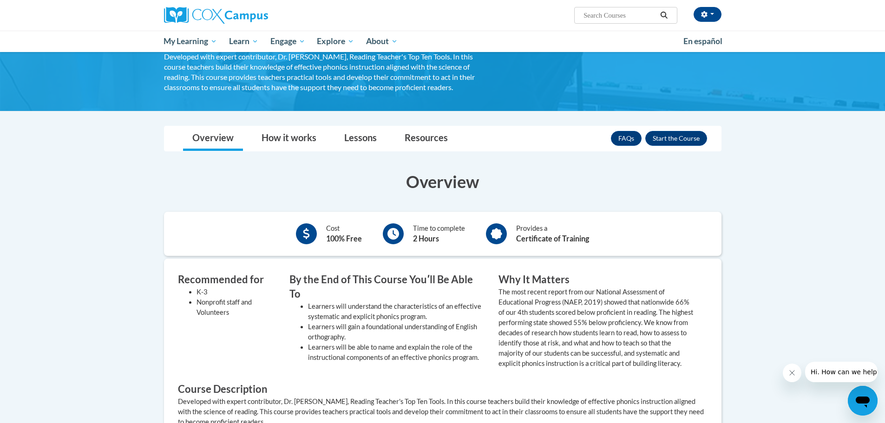
scroll to position [93, 0]
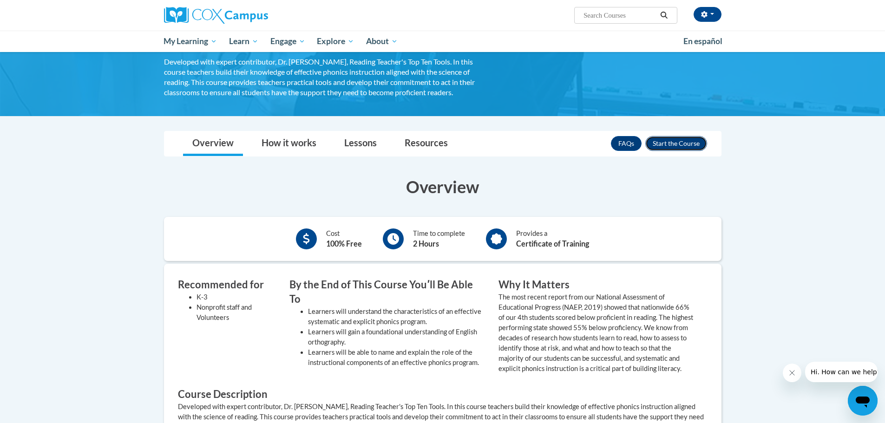
click at [698, 144] on button "Enroll" at bounding box center [676, 143] width 62 height 15
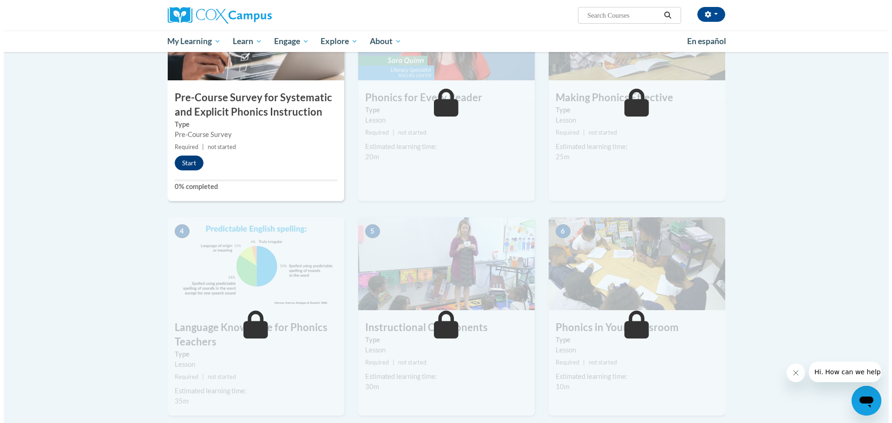
scroll to position [46, 0]
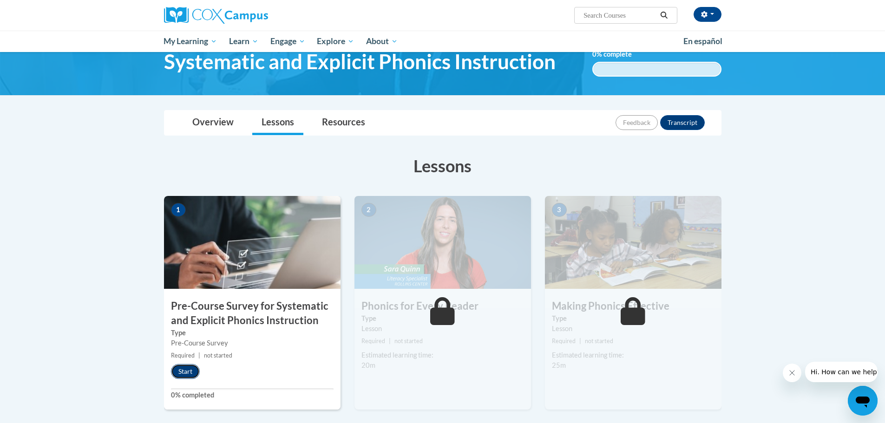
click at [184, 373] on button "Start" at bounding box center [185, 371] width 29 height 15
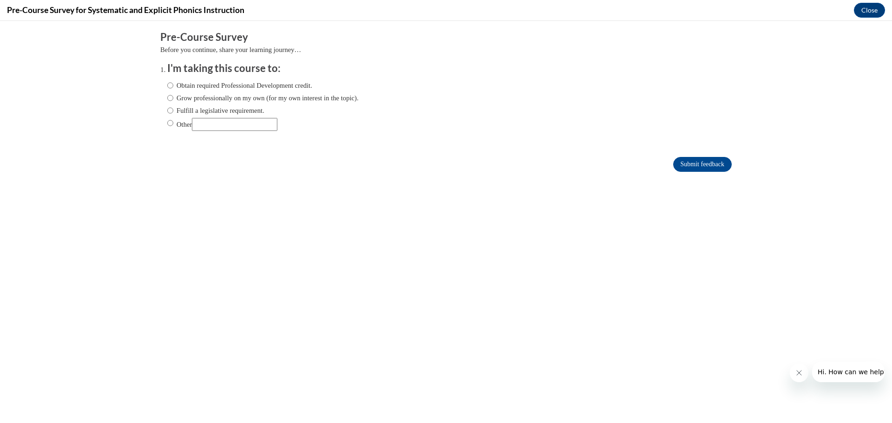
scroll to position [0, 0]
click at [167, 98] on input "Grow professionally on my own (for my own interest in the topic)." at bounding box center [170, 98] width 6 height 10
radio input "true"
click at [167, 85] on input "Obtain required Professional Development credit." at bounding box center [170, 85] width 6 height 10
radio input "true"
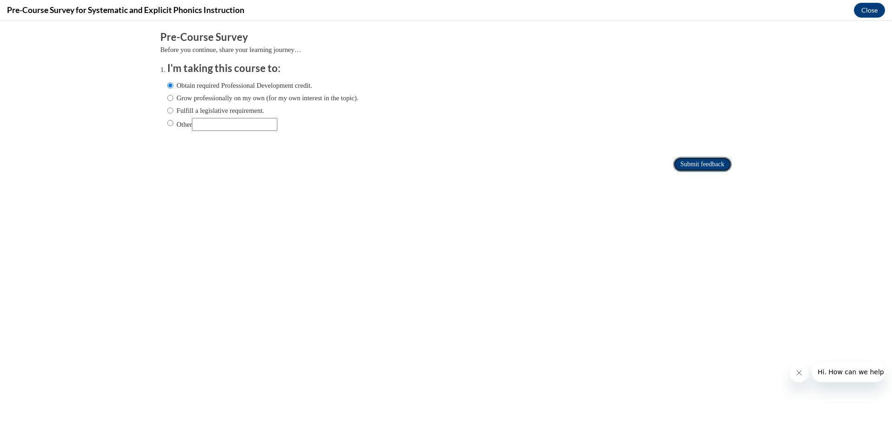
click at [685, 158] on input "Submit feedback" at bounding box center [702, 164] width 59 height 15
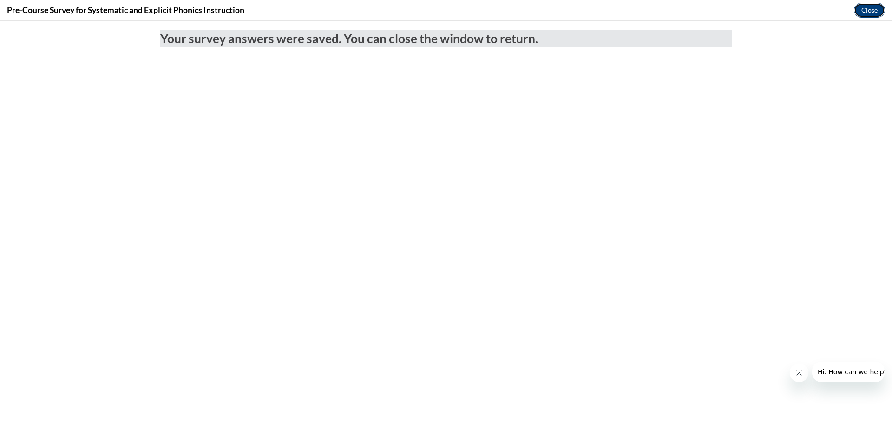
click at [872, 8] on button "Close" at bounding box center [869, 10] width 31 height 15
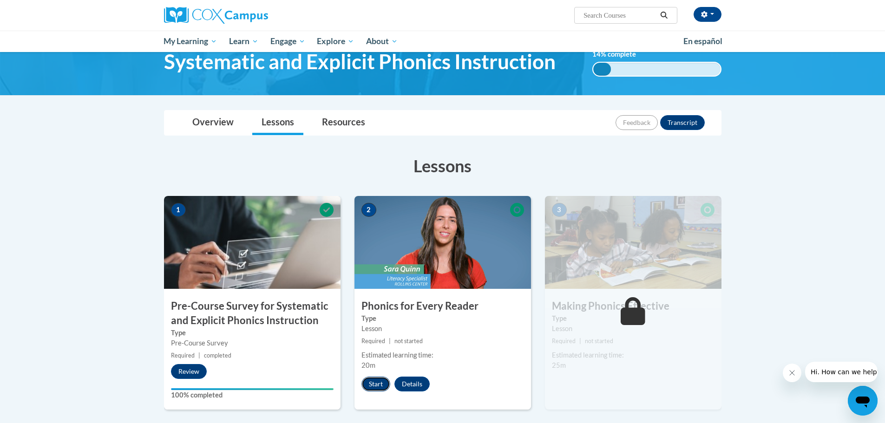
click at [368, 383] on button "Start" at bounding box center [375, 384] width 29 height 15
